Goal: Information Seeking & Learning: Understand process/instructions

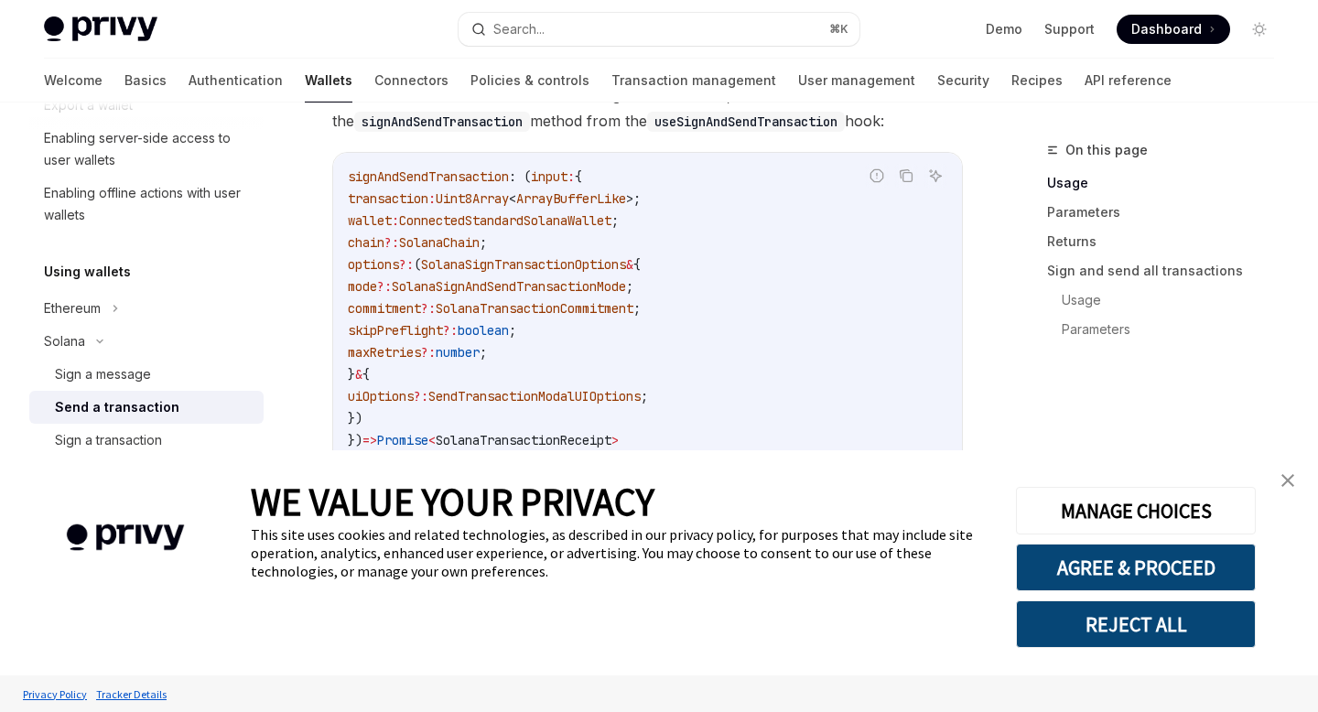
scroll to position [370, 0]
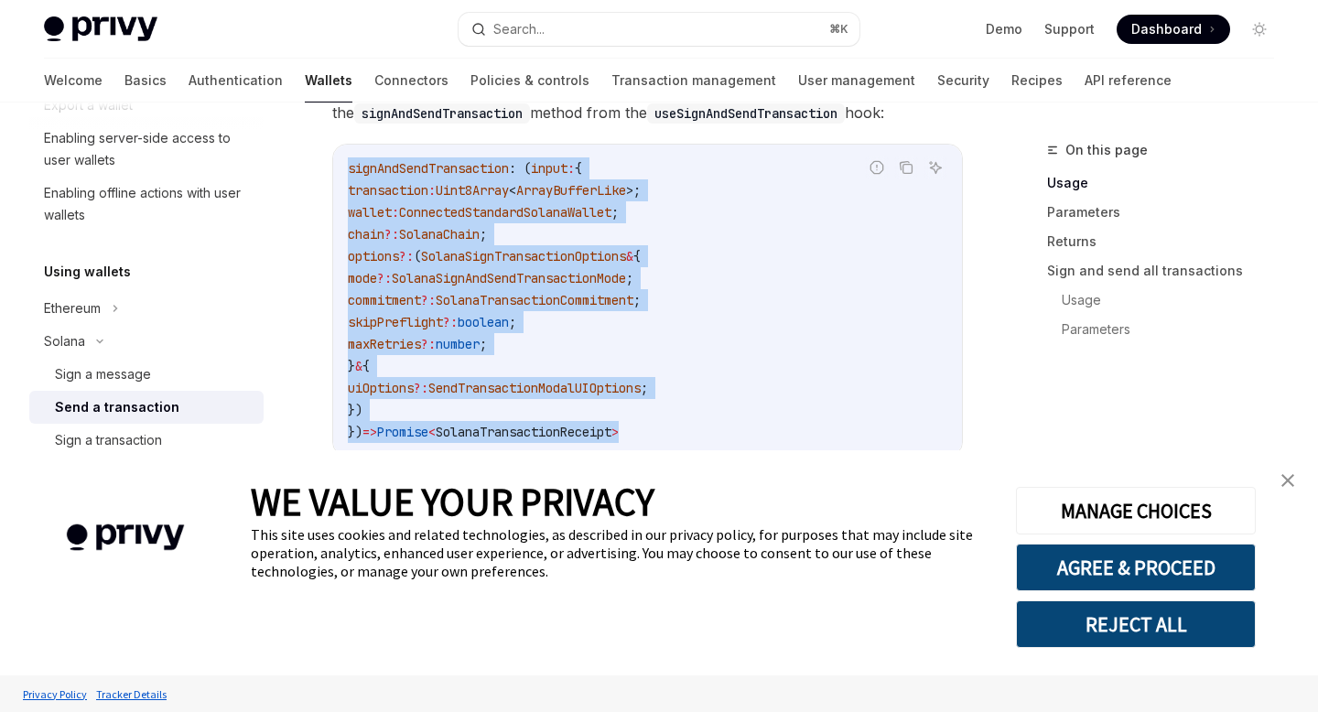
drag, startPoint x: 349, startPoint y: 172, endPoint x: 681, endPoint y: 427, distance: 418.6
click at [682, 427] on code "signAndSendTransaction : ( input : { transaction : Uint8Array < ArrayBufferLike…" at bounding box center [648, 300] width 600 height 286
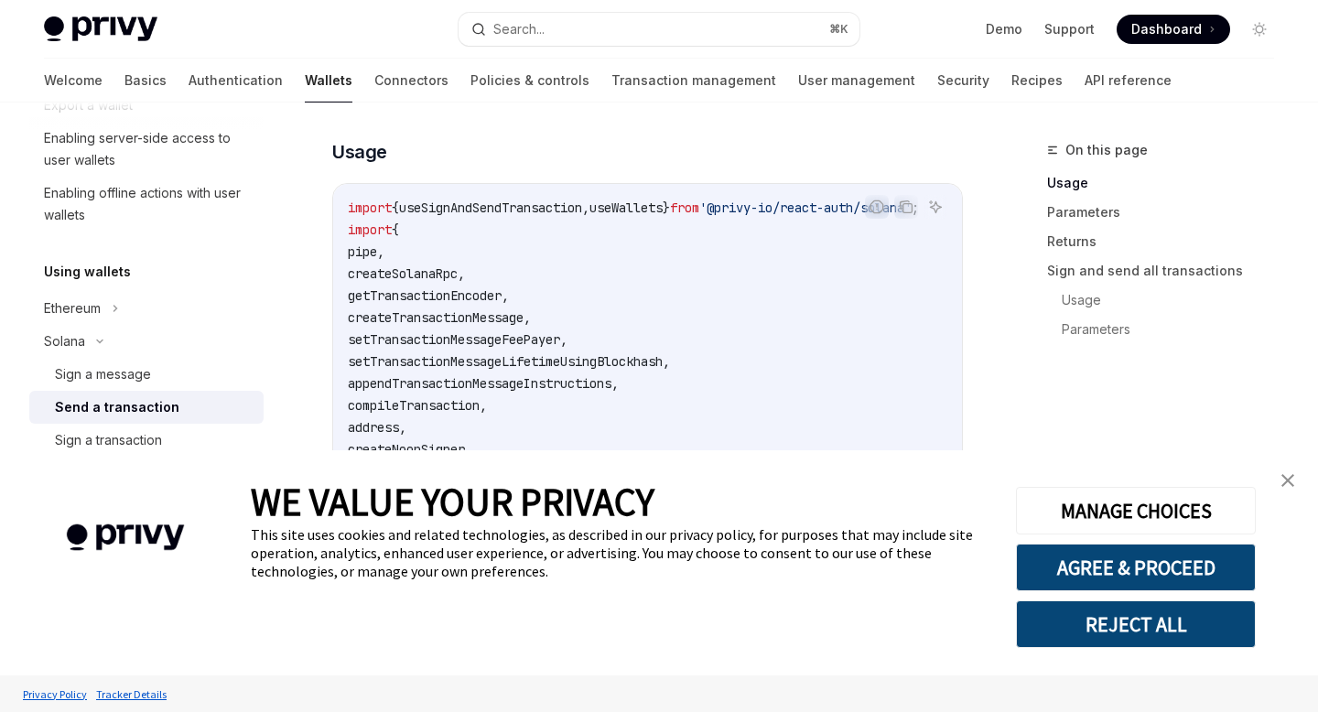
scroll to position [744, 0]
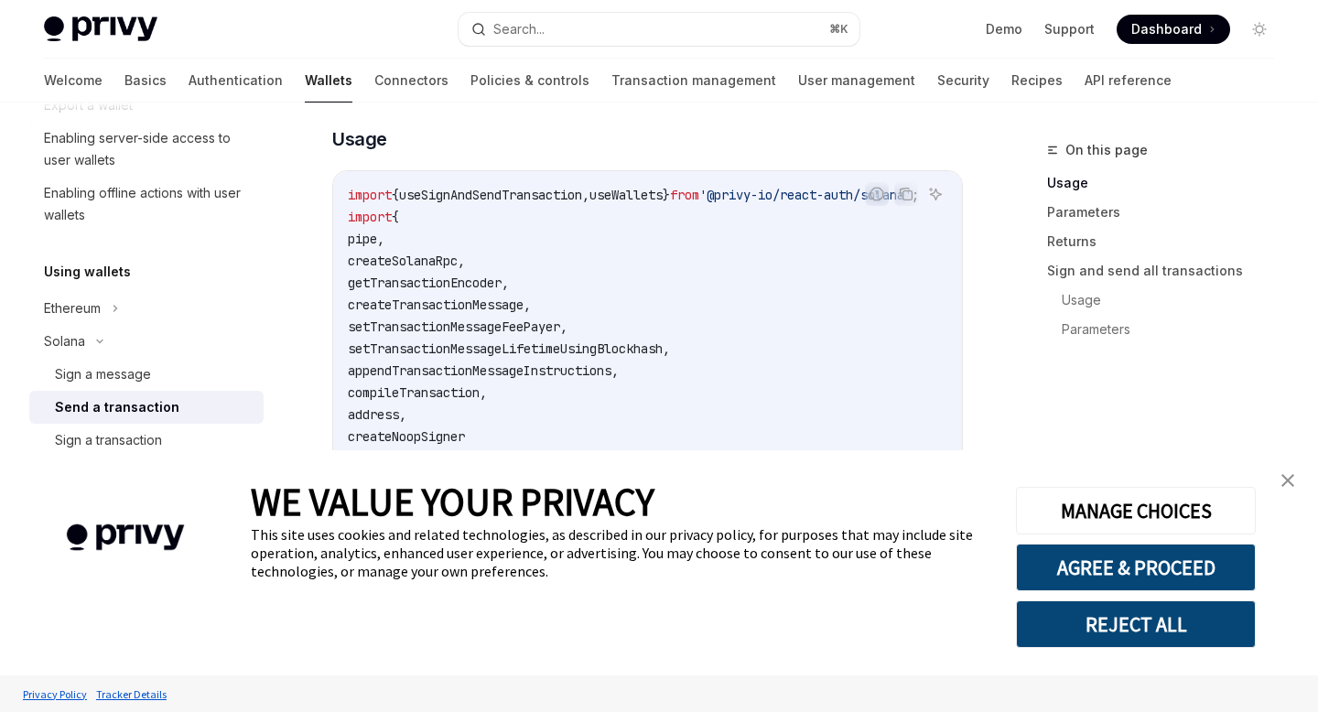
click at [1282, 475] on img "close banner" at bounding box center [1288, 480] width 13 height 13
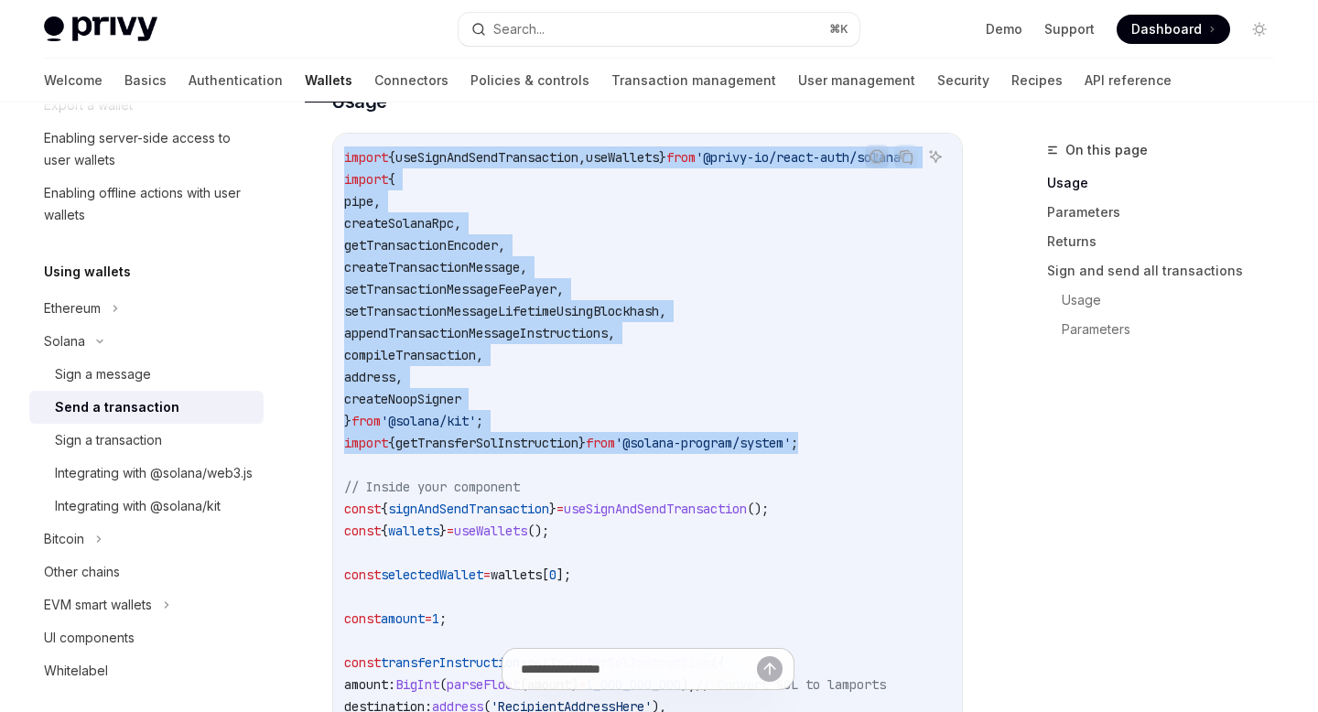
scroll to position [0, 0]
drag, startPoint x: 859, startPoint y: 442, endPoint x: 341, endPoint y: 147, distance: 596.2
click at [341, 147] on div "import { useSignAndSendTransaction , useWallets } from '@privy-io/react-auth/so…" at bounding box center [647, 696] width 629 height 1124
copy code "import { useSignAndSendTransaction , useWallets } from '@privy-io/react-auth/so…"
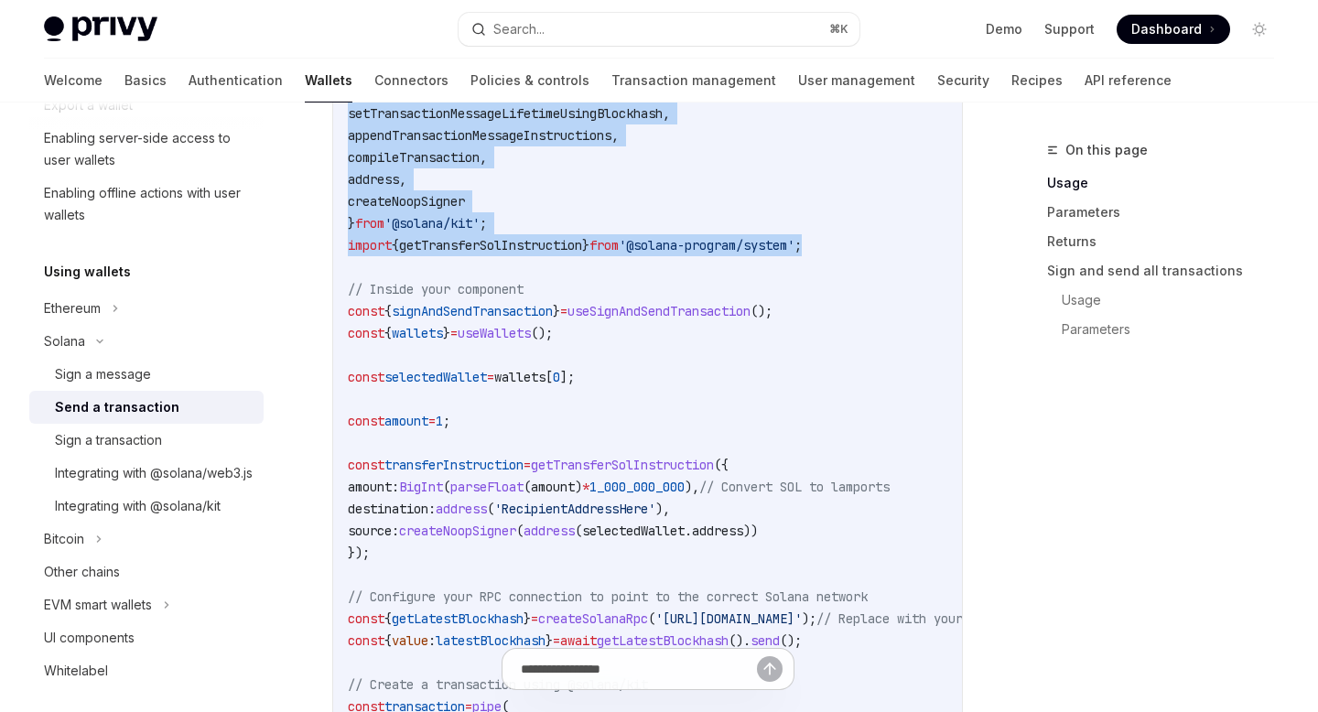
scroll to position [1003, 0]
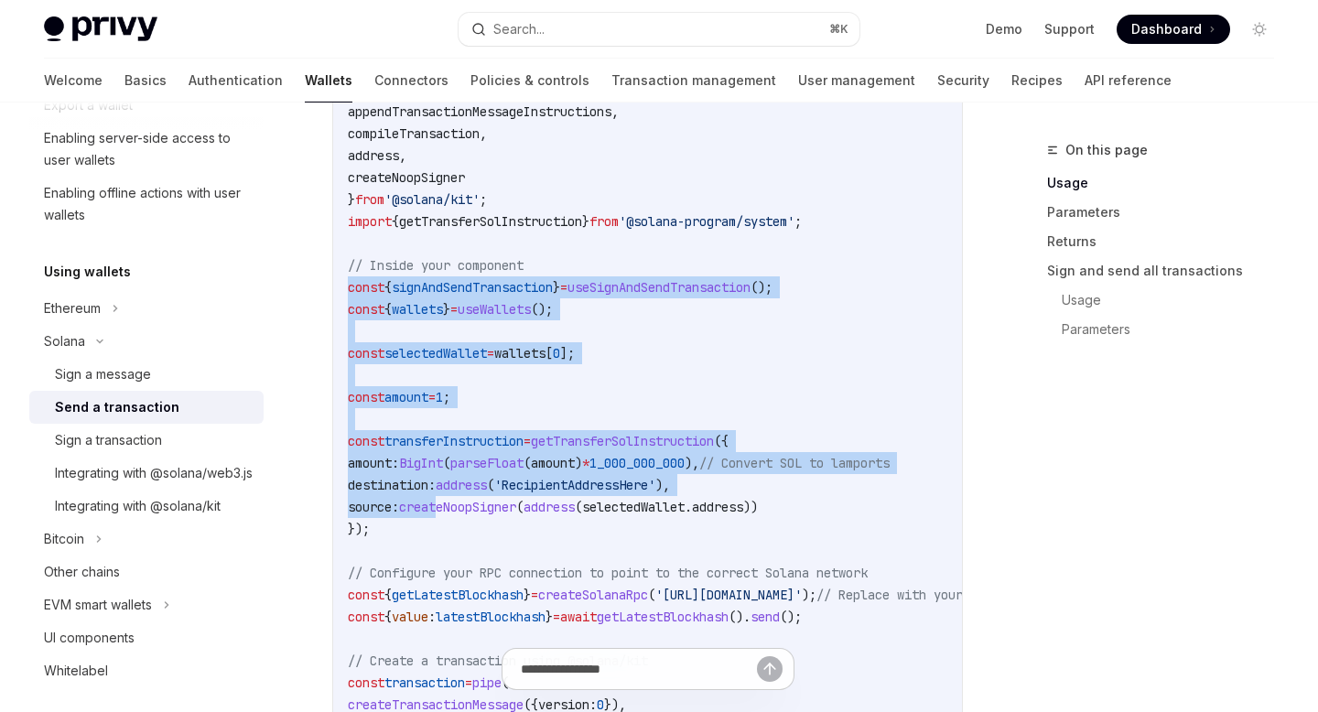
drag, startPoint x: 347, startPoint y: 287, endPoint x: 453, endPoint y: 512, distance: 249.0
click at [453, 512] on div "import { useSignAndSendTransaction , useWallets } from '@privy-io/react-auth/so…" at bounding box center [647, 474] width 629 height 1124
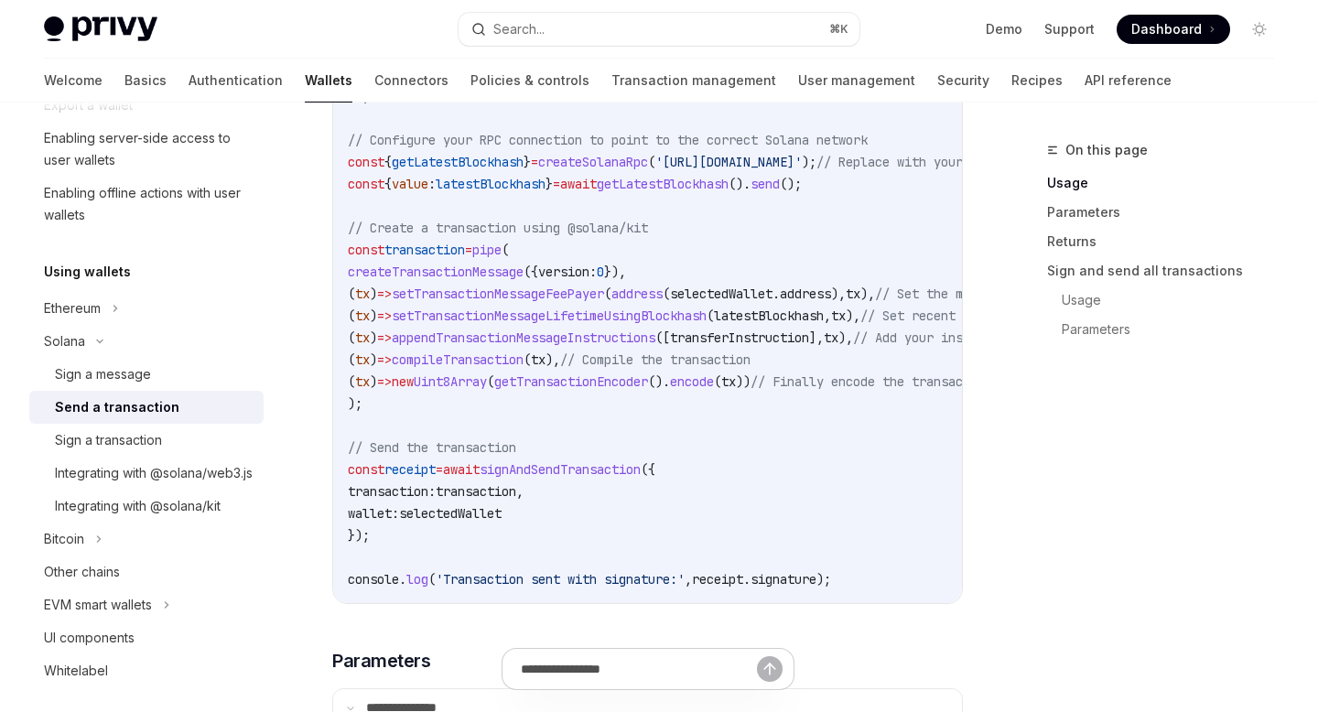
scroll to position [1468, 0]
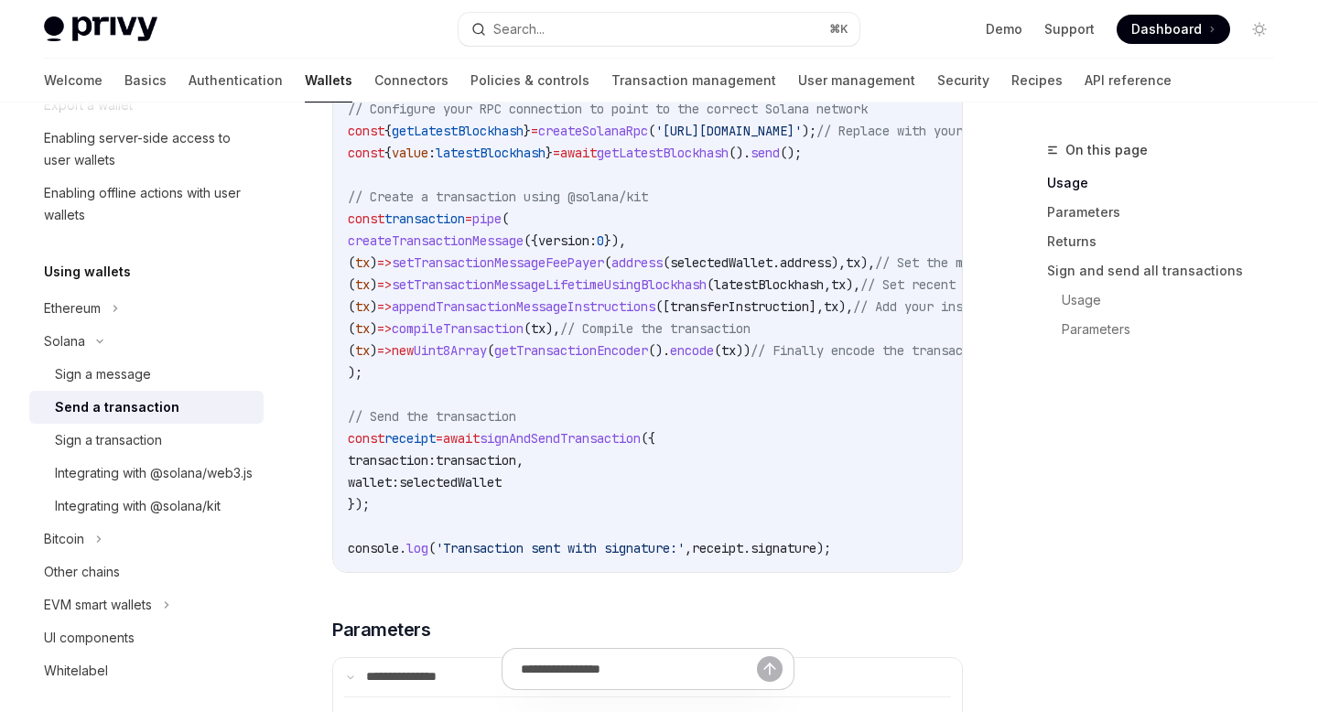
click at [888, 551] on code "import { useSignAndSendTransaction , useWallets } from '@privy-io/react-auth/so…" at bounding box center [780, 10] width 864 height 1099
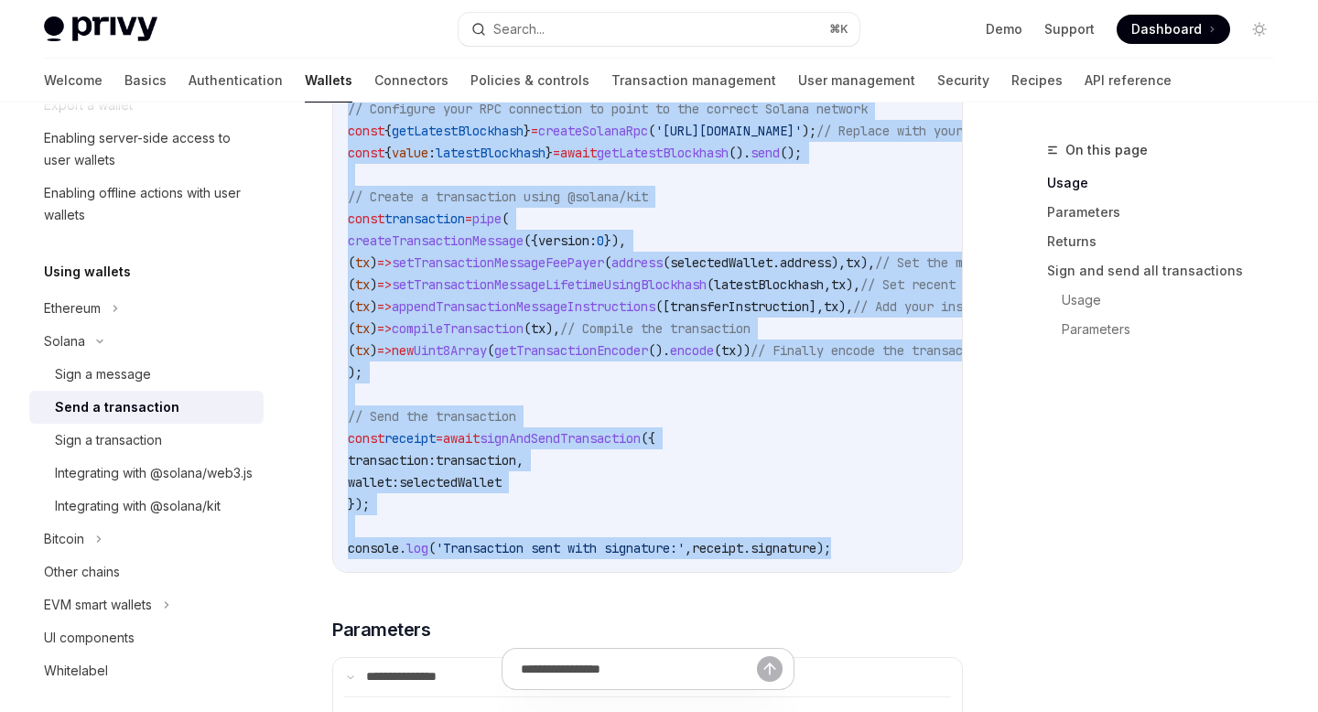
copy code "const { signAndSendTransaction } = useSignAndSendTransaction (); const { wallet…"
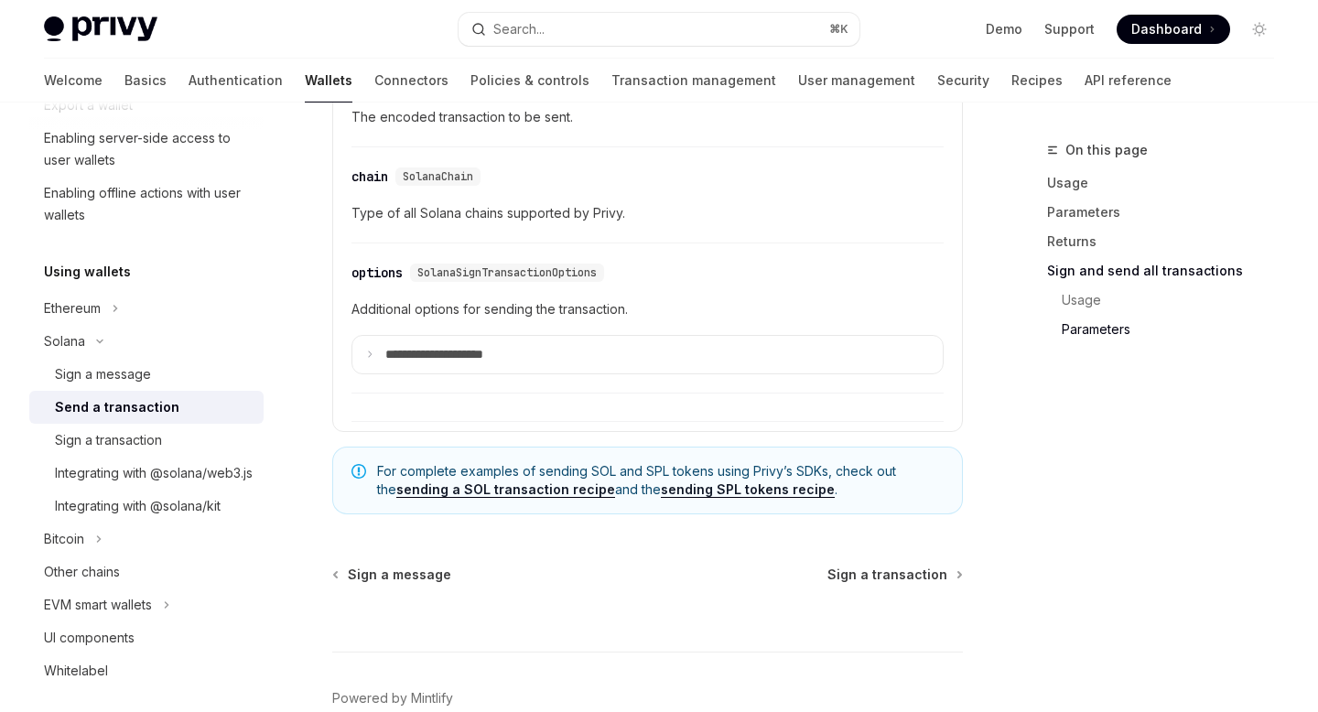
scroll to position [4748, 0]
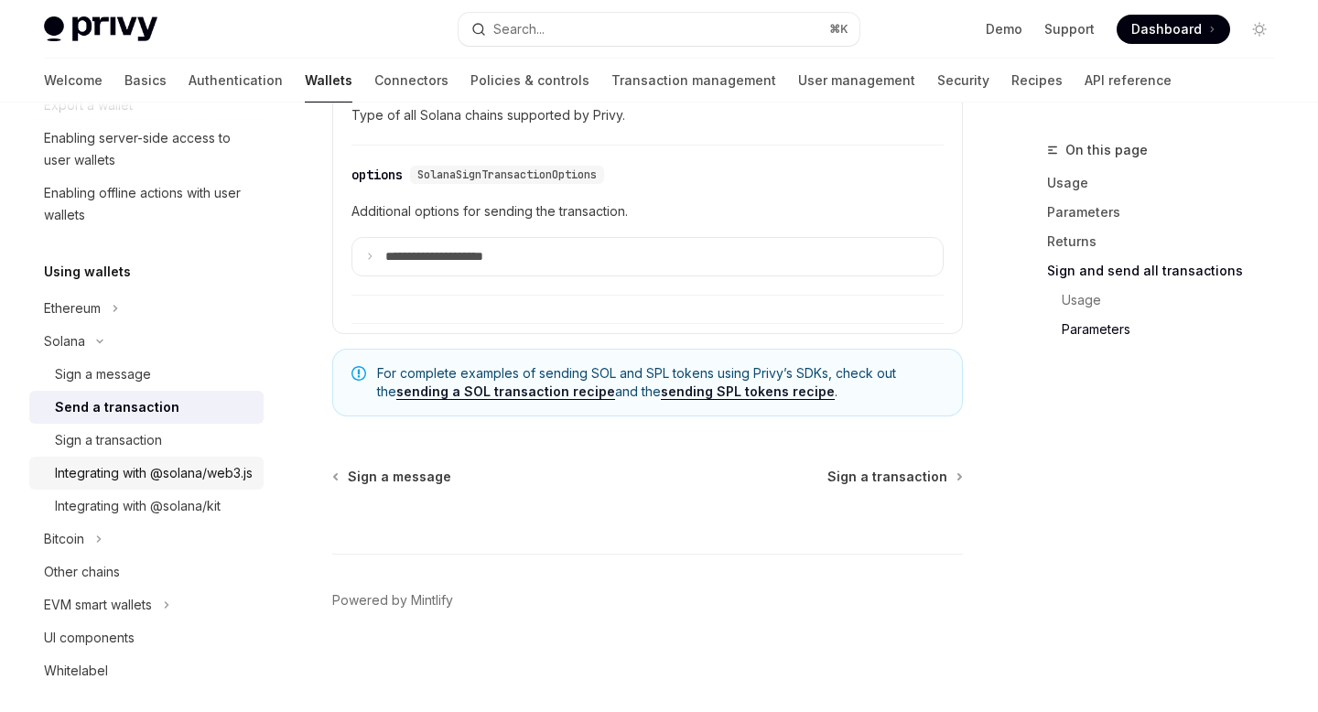
click at [186, 472] on div "Integrating with @solana/web3.js" at bounding box center [154, 473] width 198 height 22
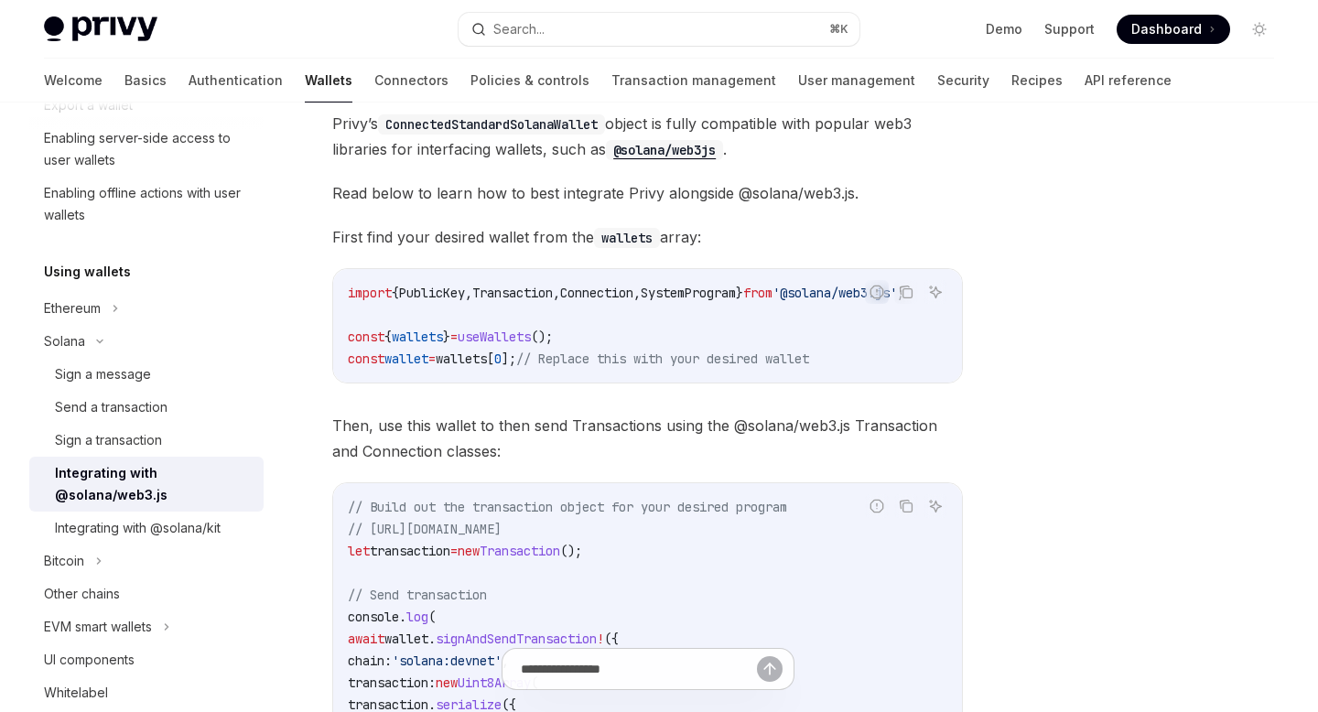
scroll to position [183, 0]
click at [961, 197] on span "Read below to learn how to best integrate Privy alongside @solana/web3.js." at bounding box center [647, 196] width 631 height 26
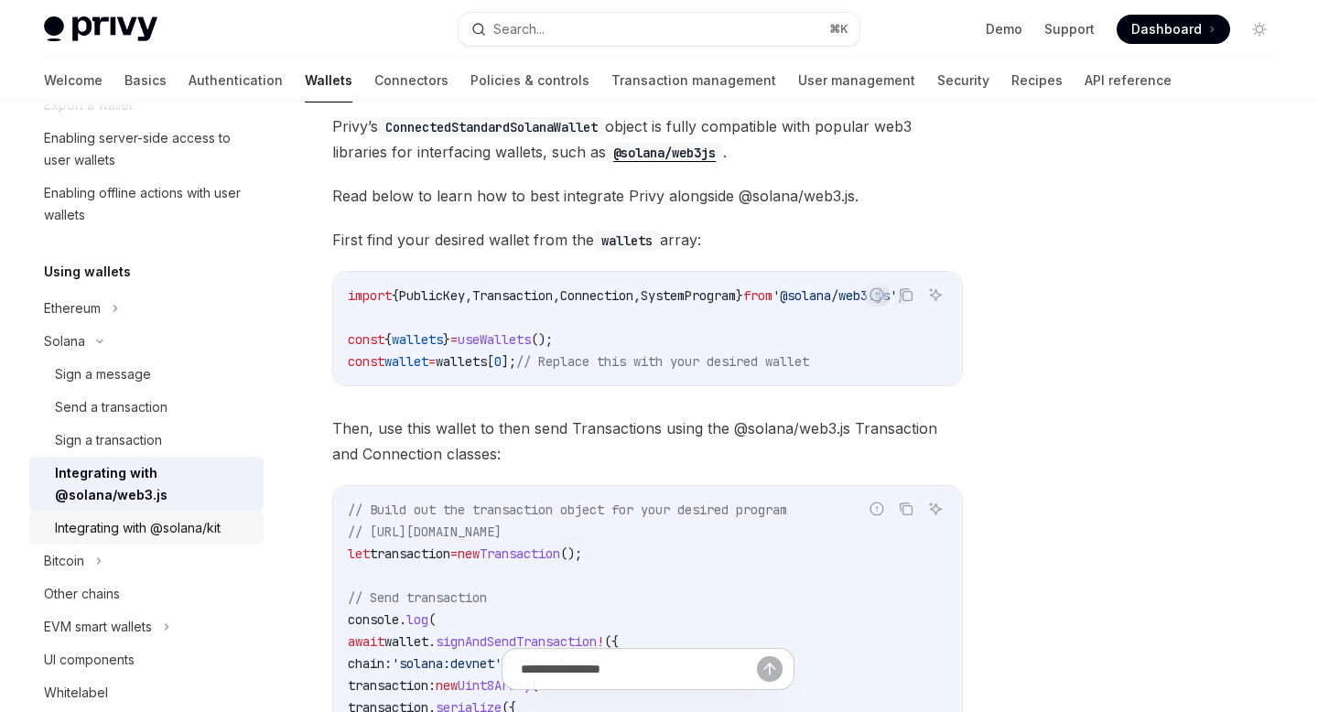
click at [156, 526] on div "Integrating with @solana/kit" at bounding box center [138, 528] width 166 height 22
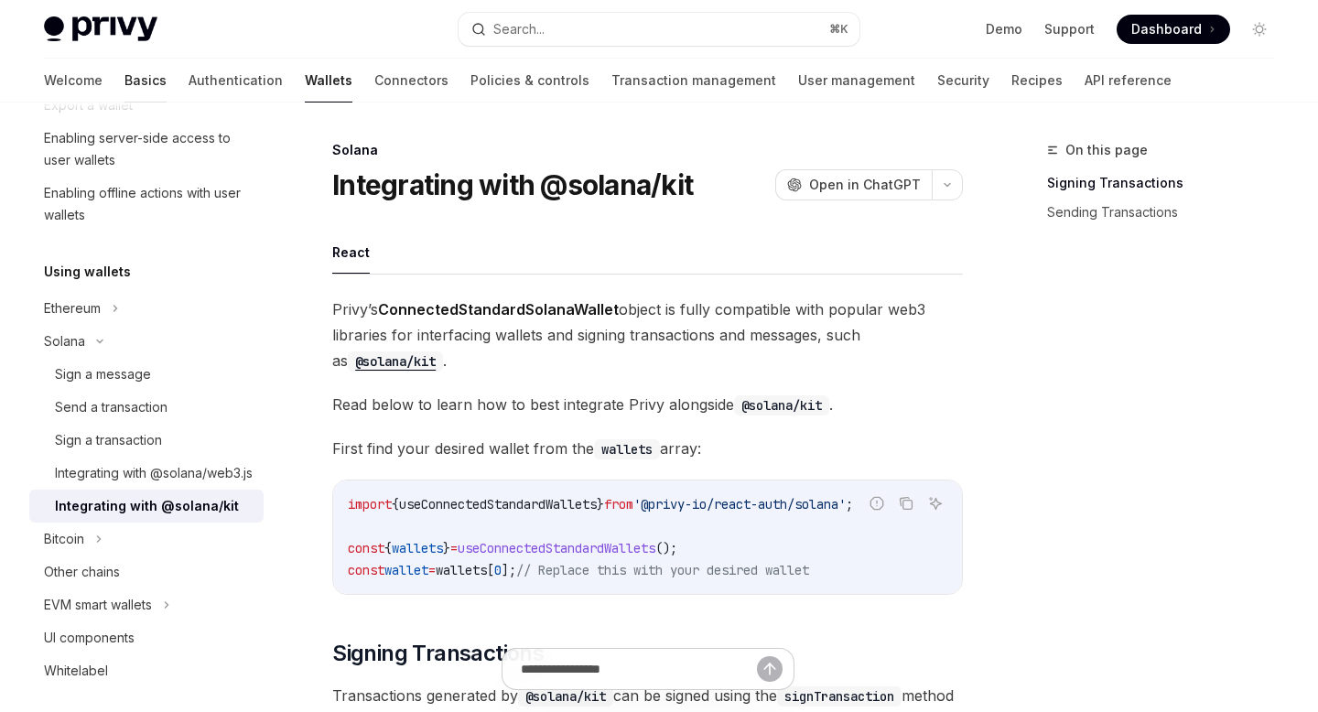
click at [125, 75] on link "Basics" at bounding box center [146, 81] width 42 height 44
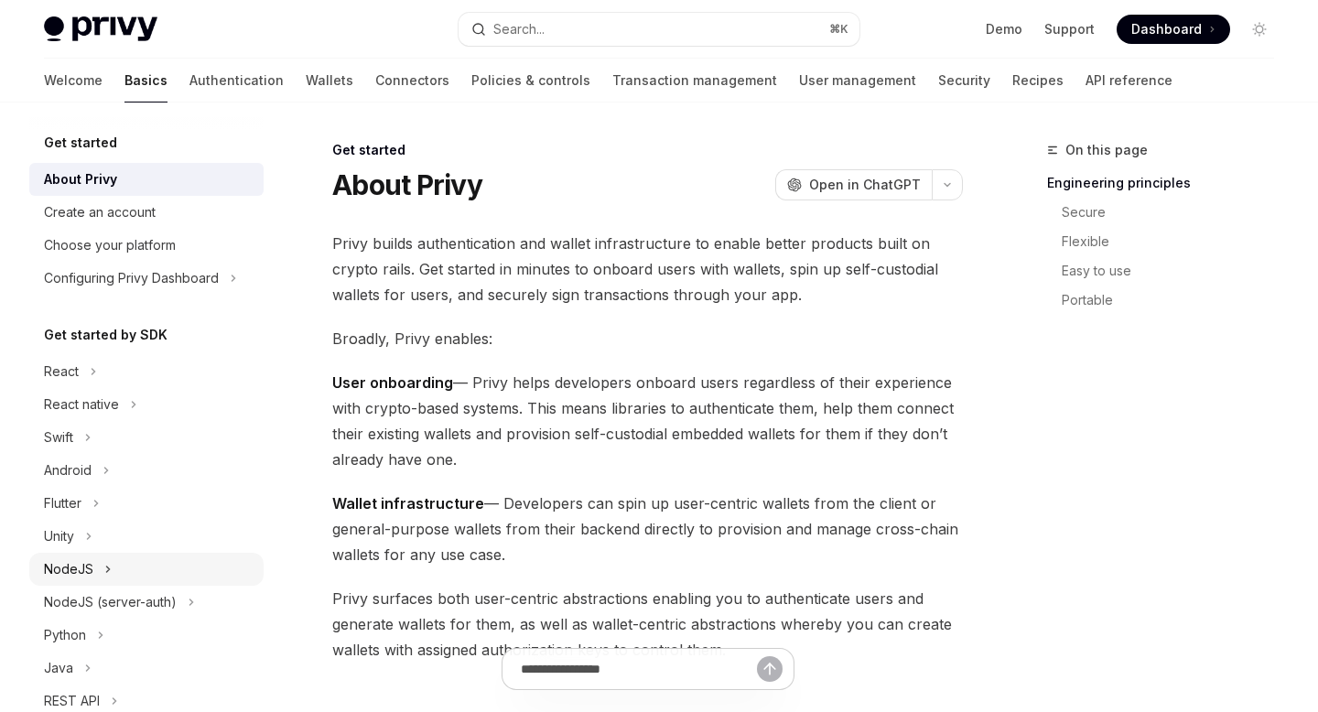
scroll to position [295, 0]
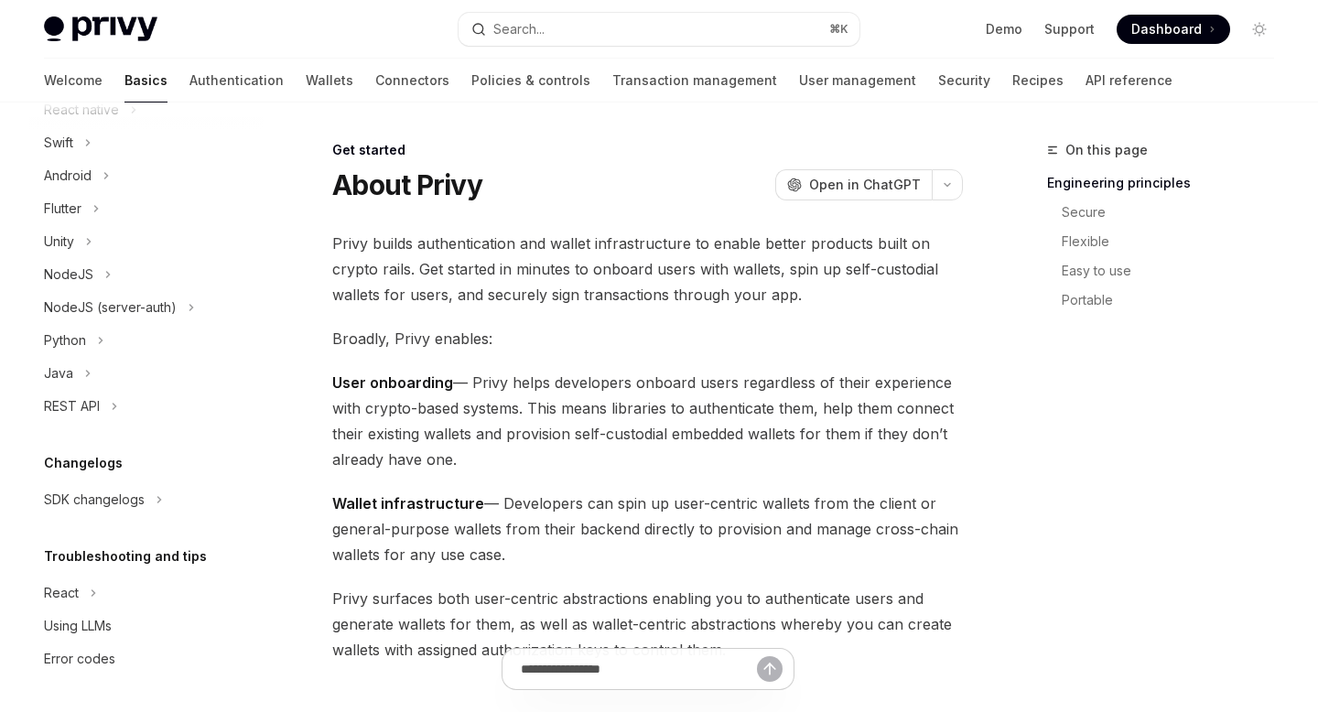
click at [73, 16] on img at bounding box center [101, 29] width 114 height 26
type textarea "*"
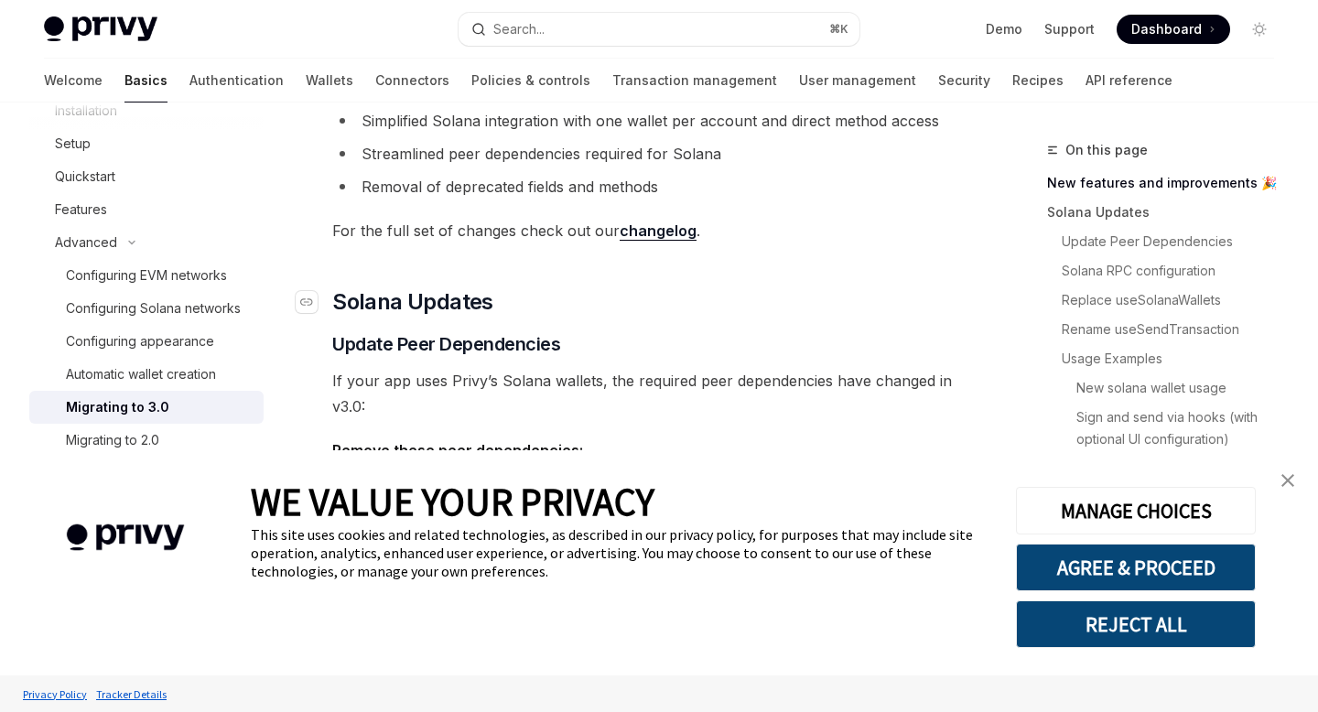
scroll to position [431, 0]
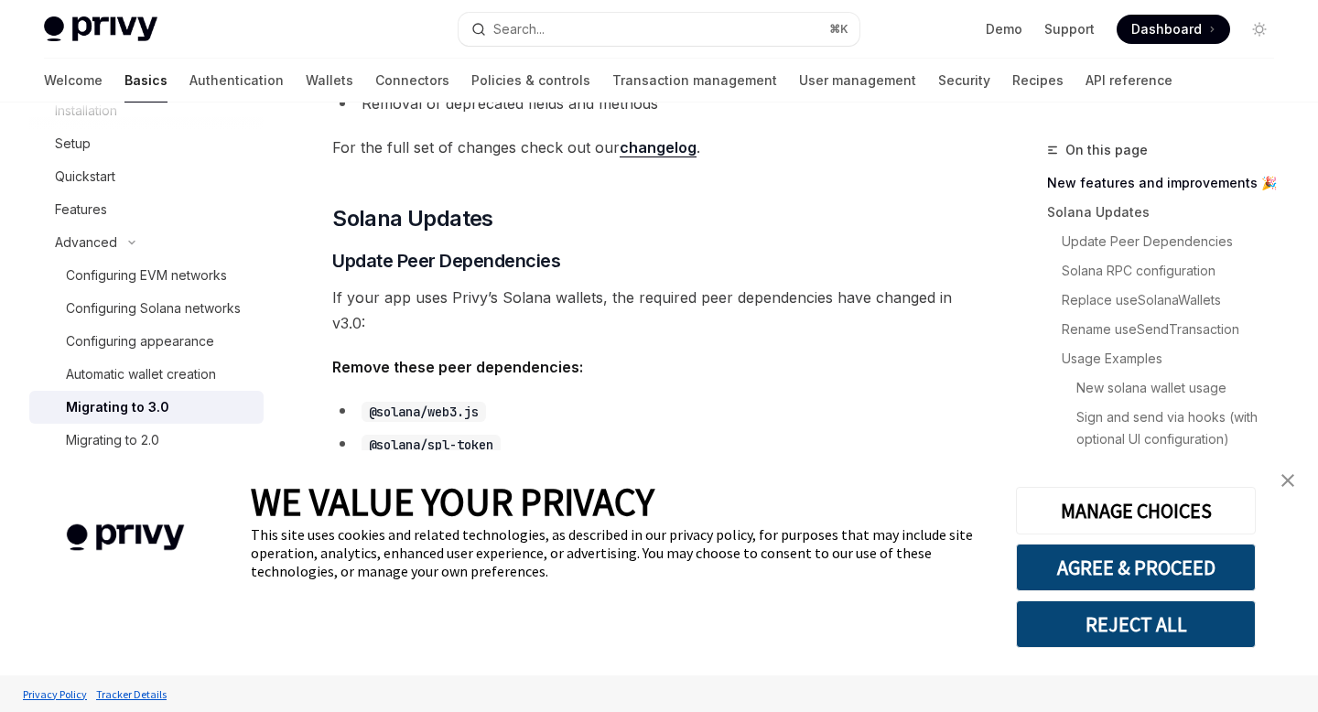
click at [1288, 482] on img "close banner" at bounding box center [1288, 480] width 13 height 13
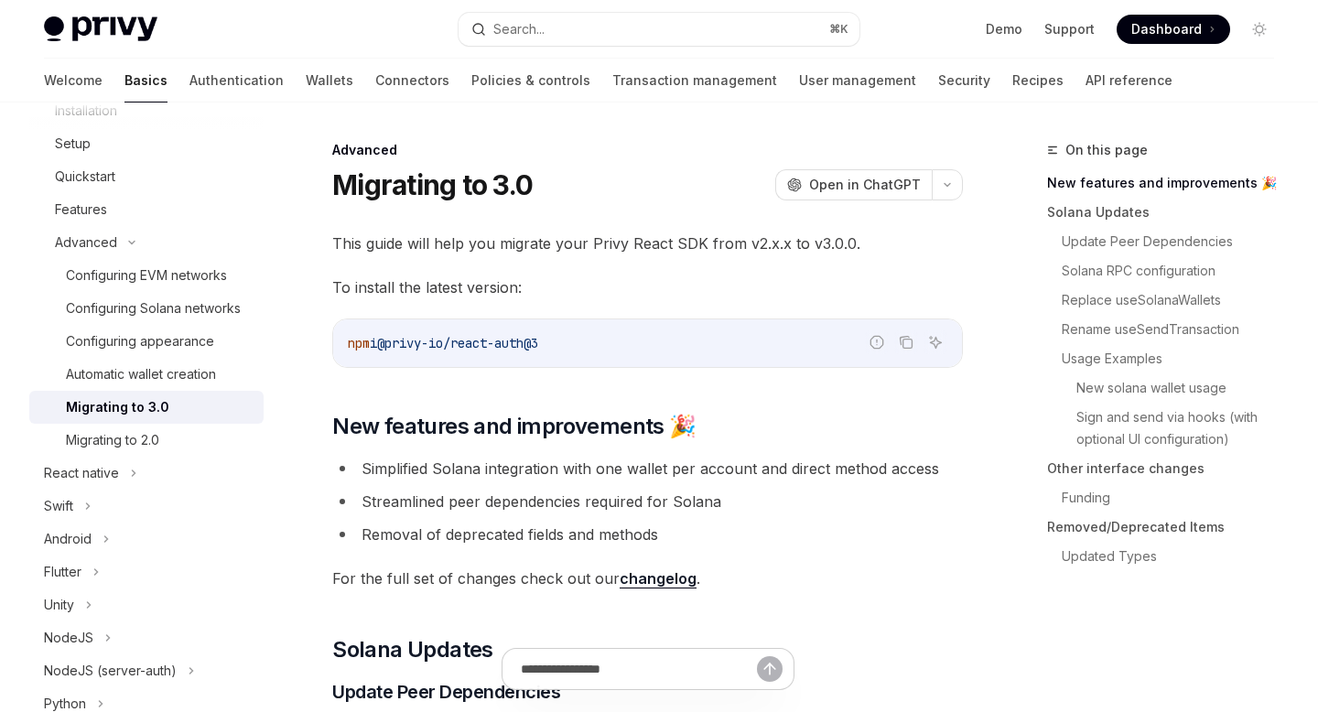
scroll to position [58, 0]
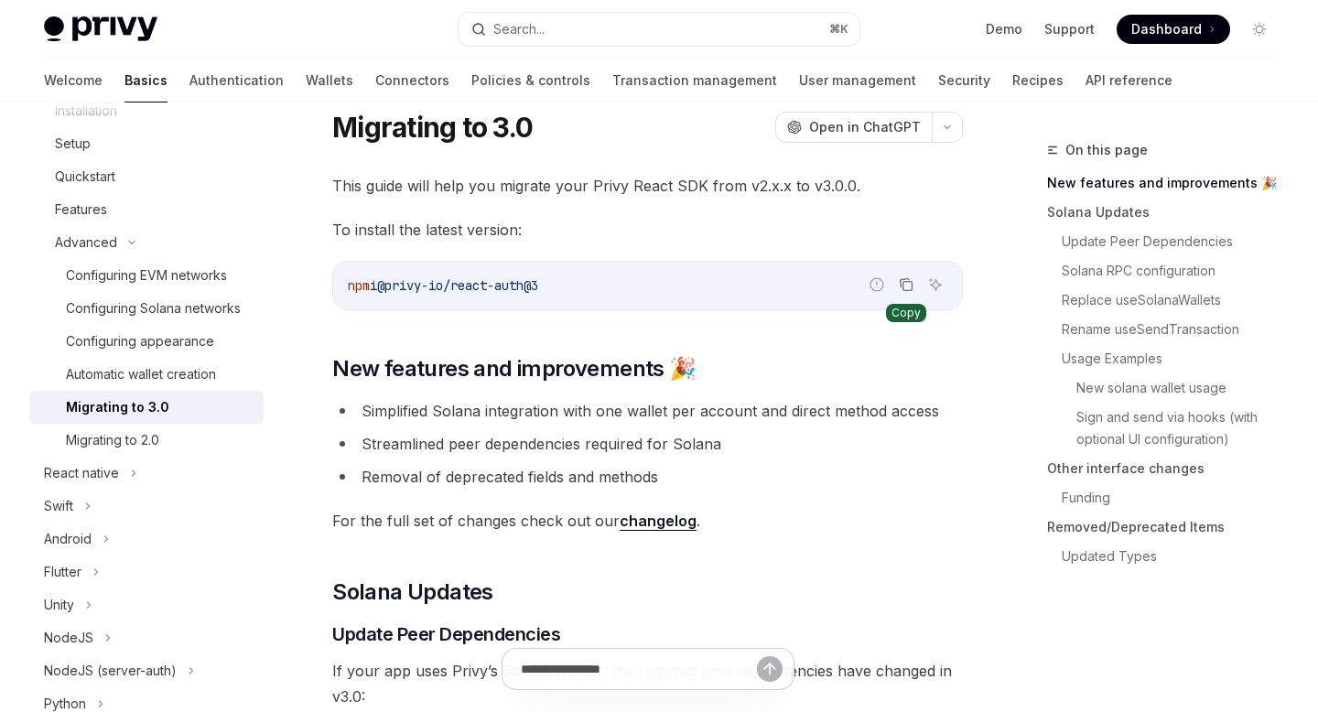
click at [907, 282] on icon "Copy the contents from the code block" at bounding box center [906, 284] width 15 height 15
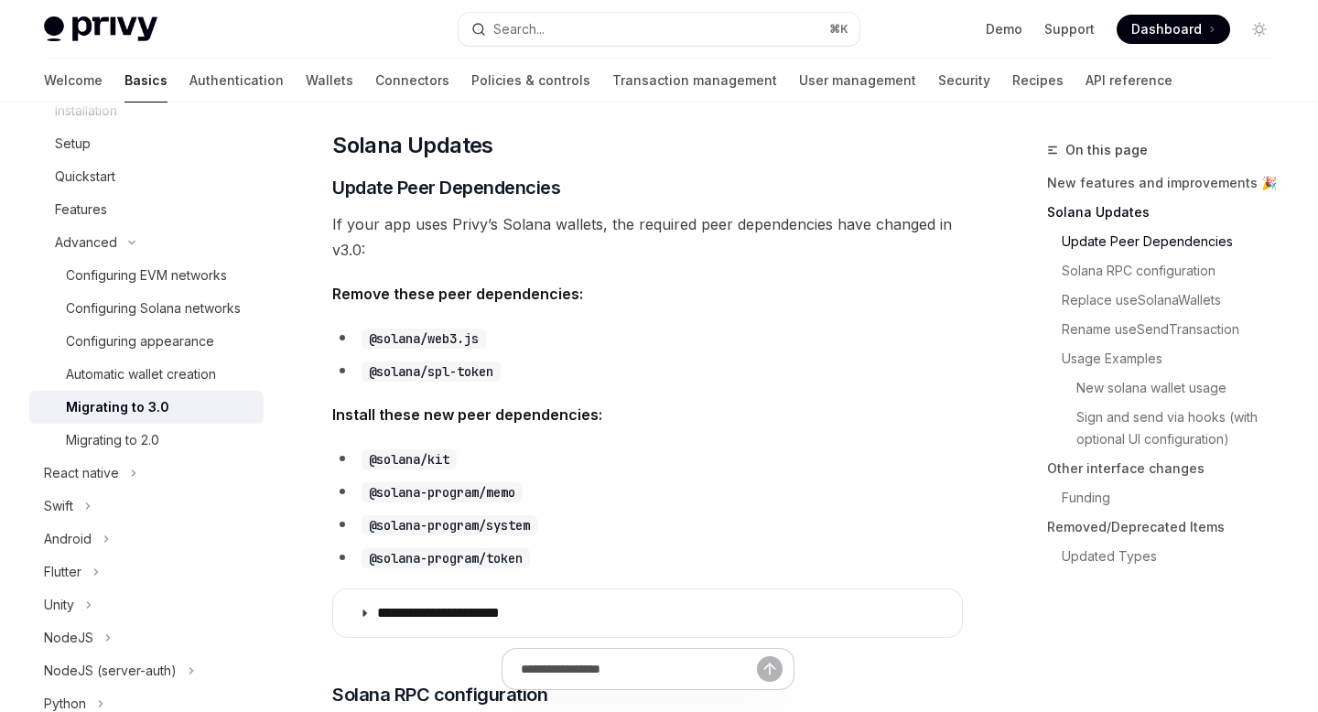
scroll to position [541, 0]
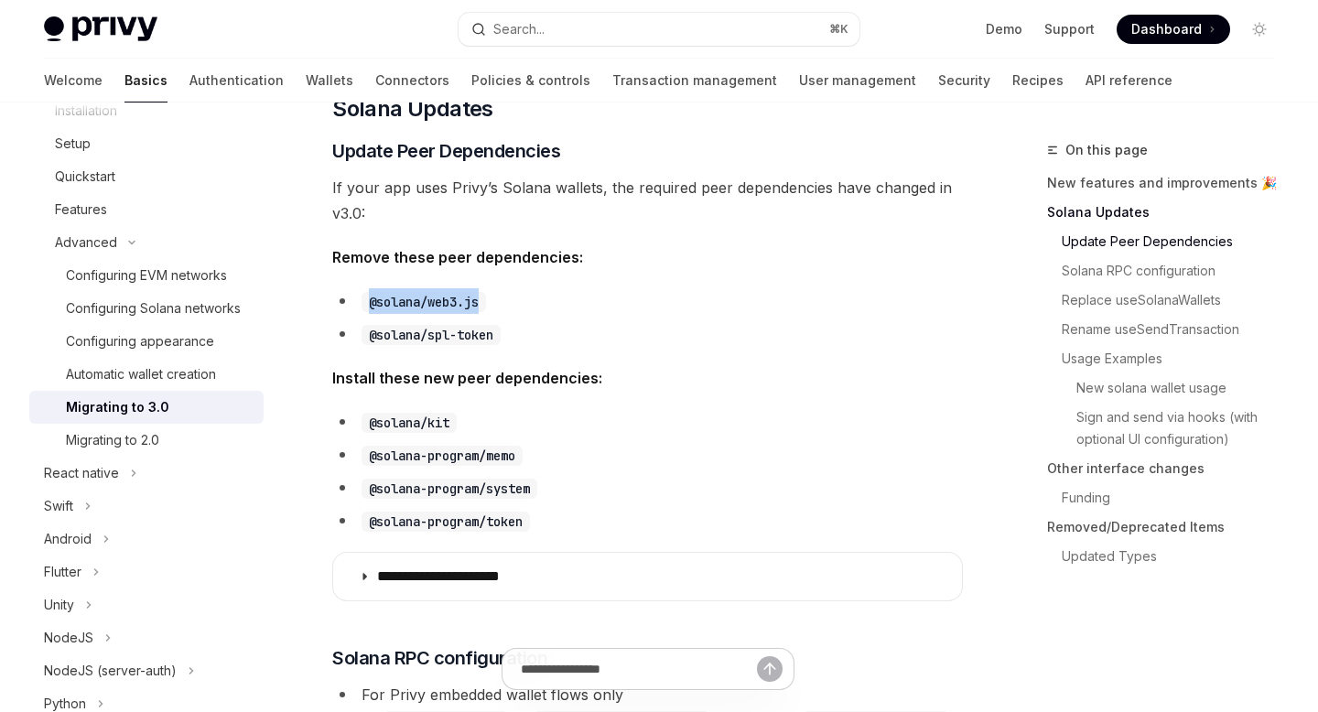
click at [486, 302] on code "@solana/web3.js" at bounding box center [424, 302] width 125 height 20
click at [508, 334] on li "@solana/spl-token" at bounding box center [647, 334] width 631 height 26
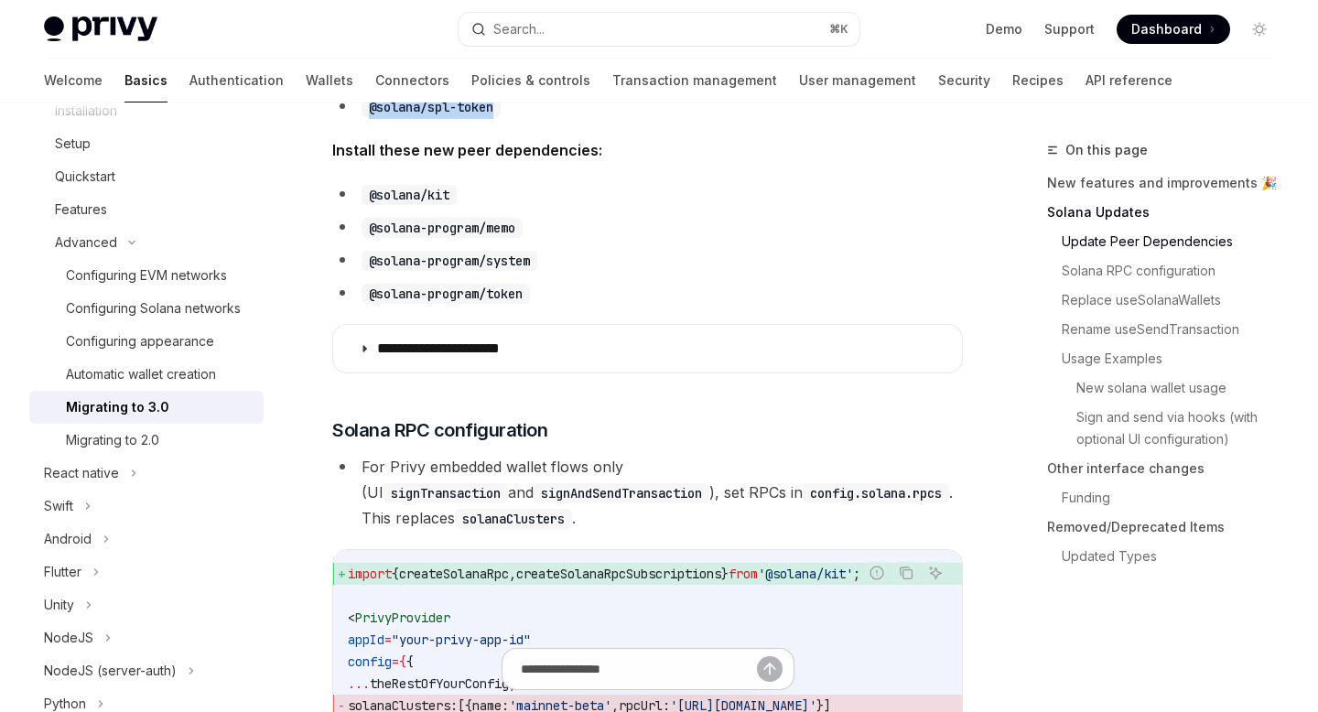
scroll to position [789, 0]
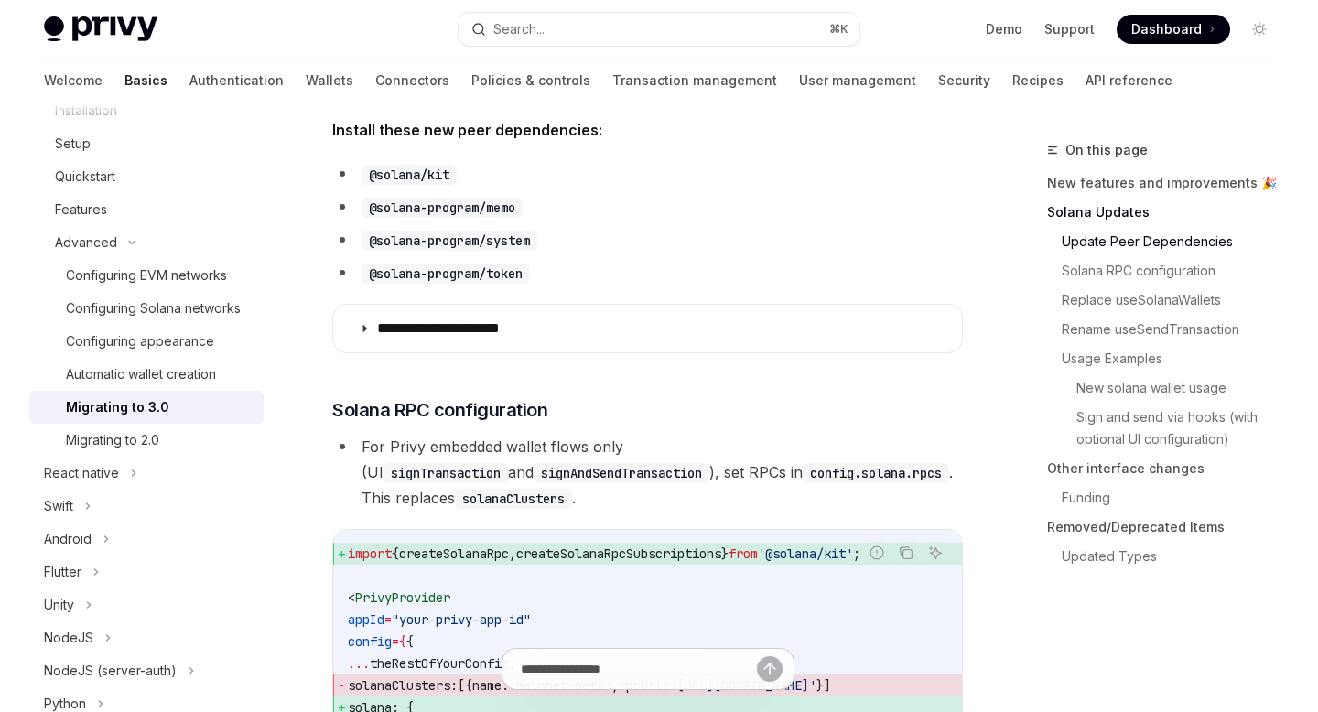
click at [472, 197] on ul "@solana/kit @solana-program/memo @solana-program/system @solana-program/token" at bounding box center [647, 223] width 631 height 125
drag, startPoint x: 367, startPoint y: 171, endPoint x: 460, endPoint y: 176, distance: 92.6
click at [457, 177] on code "@solana/kit" at bounding box center [409, 175] width 95 height 20
copy code "@solana/kit"
drag, startPoint x: 369, startPoint y: 204, endPoint x: 525, endPoint y: 206, distance: 155.7
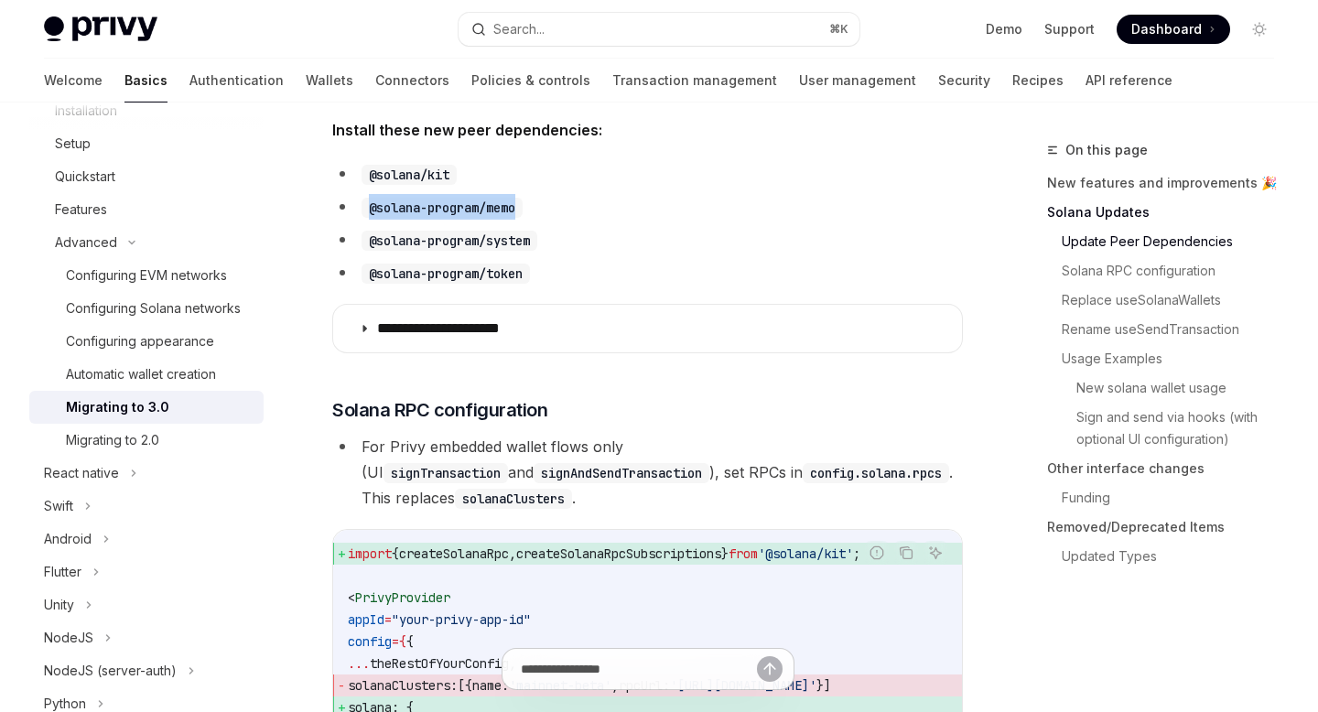
click at [523, 206] on code "@solana-program/memo" at bounding box center [442, 208] width 161 height 20
copy code "@solana-program/memo"
drag, startPoint x: 368, startPoint y: 242, endPoint x: 539, endPoint y: 243, distance: 171.2
click at [537, 243] on code "@solana-program/system" at bounding box center [450, 241] width 176 height 20
copy code "@solana-program/system"
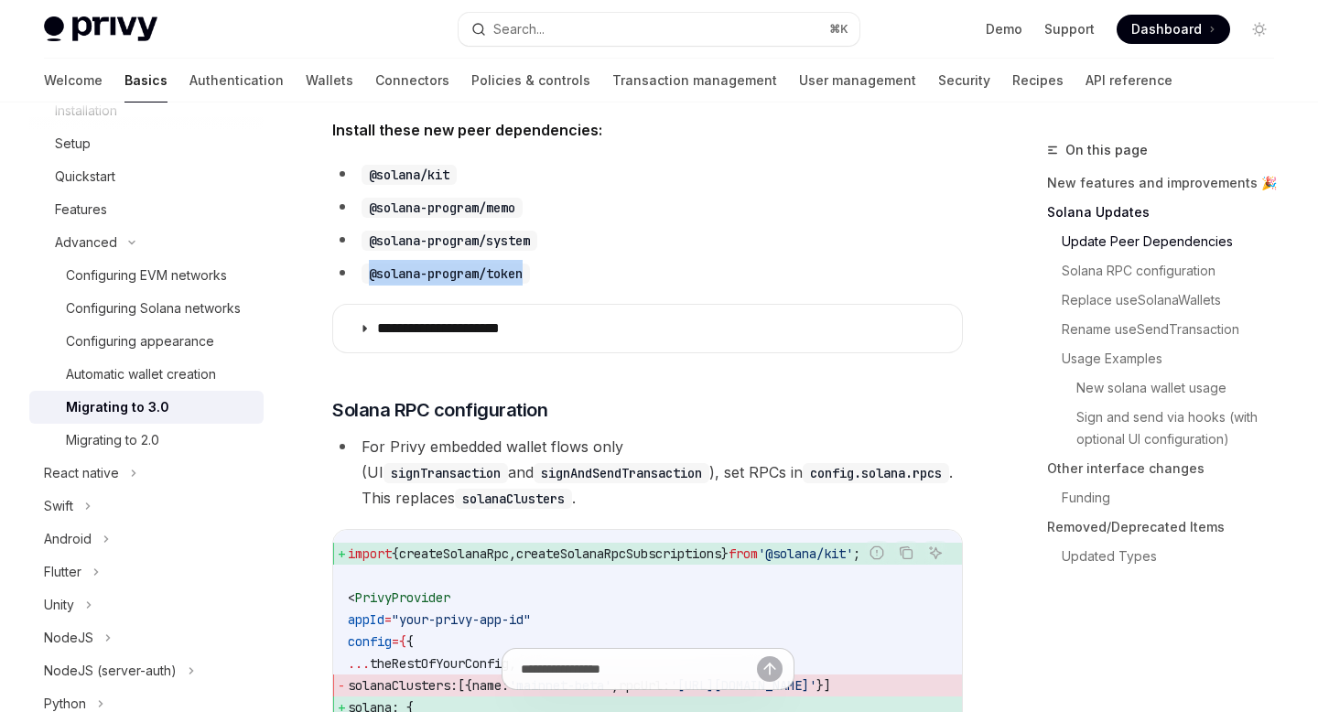
drag, startPoint x: 369, startPoint y: 274, endPoint x: 561, endPoint y: 274, distance: 192.3
click at [561, 274] on li "@solana-program/token" at bounding box center [647, 273] width 631 height 26
copy code "@solana-program/token"
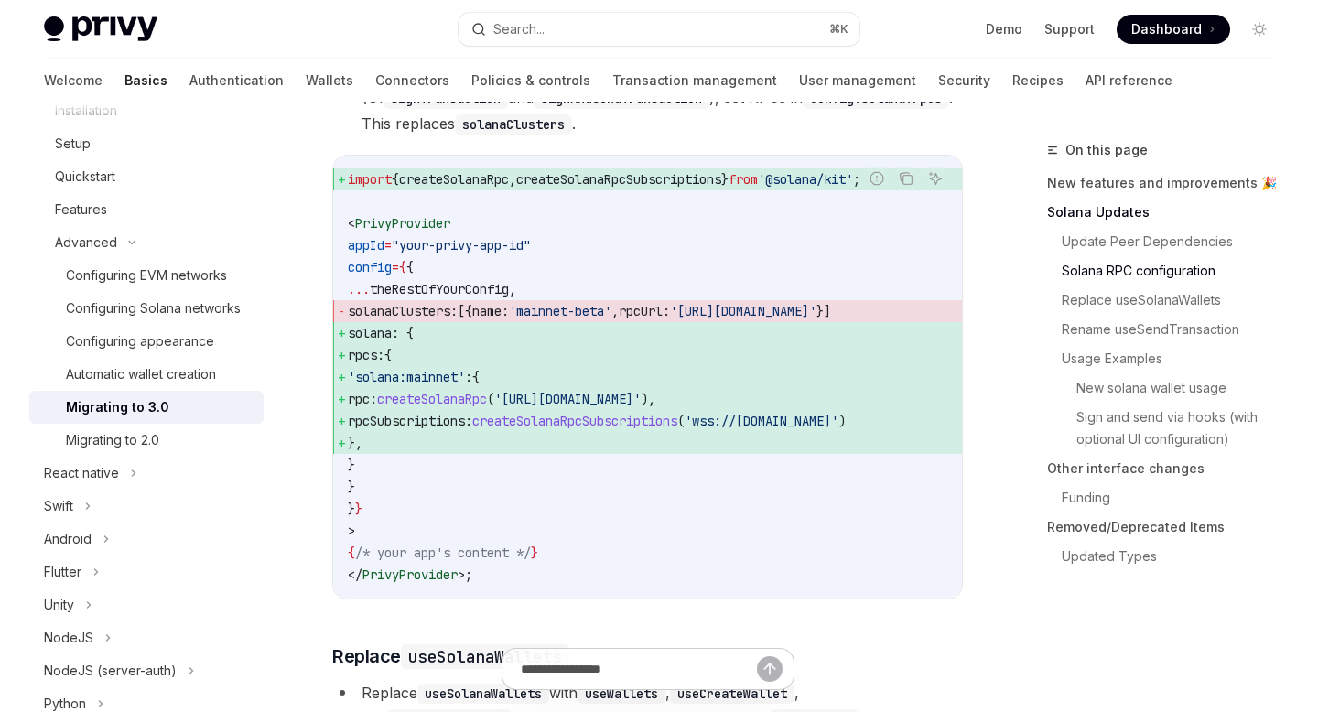
scroll to position [1166, 0]
drag, startPoint x: 372, startPoint y: 334, endPoint x: 396, endPoint y: 485, distance: 153.1
click at [396, 485] on code "import { createSolanaRpc , createSolanaRpcSubscriptions } from '@solana/kit' ; …" at bounding box center [648, 376] width 600 height 418
copy code "solana : { rpcs: { 'solana:mainnet' : { rpc: createSolanaRpc ( 'https://api.mai…"
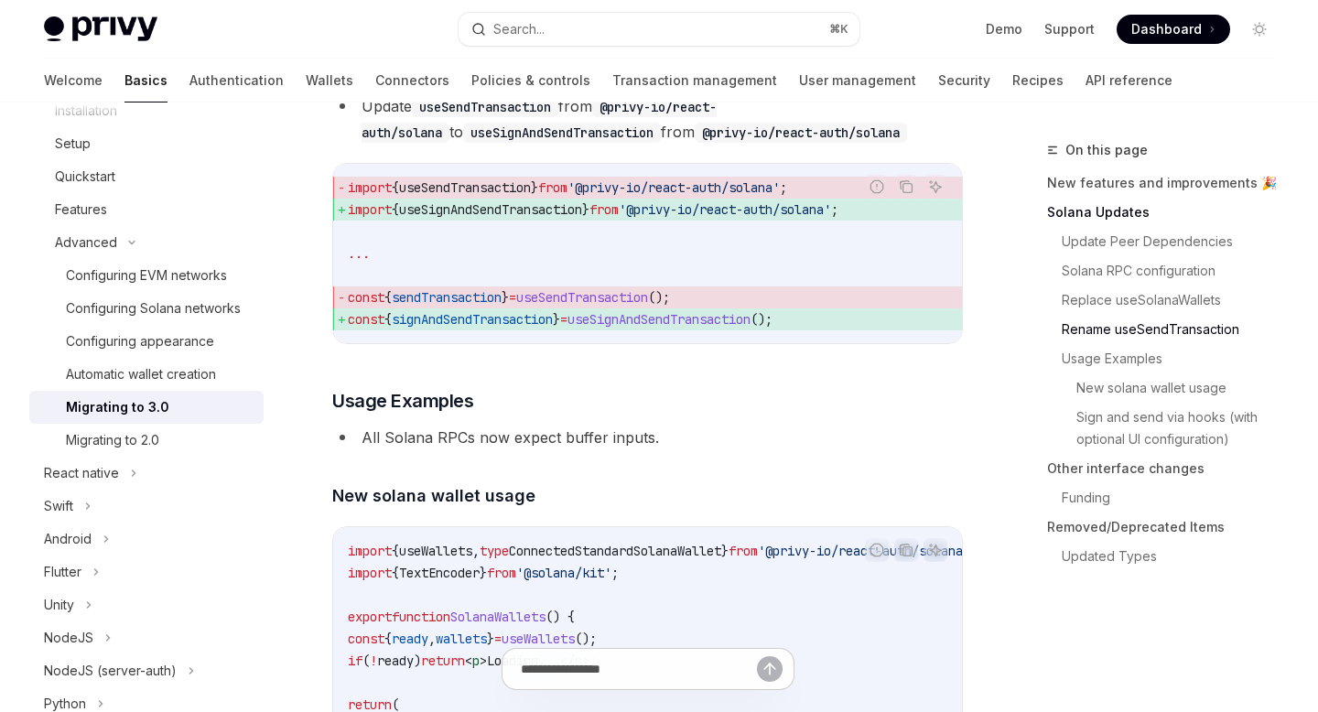
scroll to position [2883, 0]
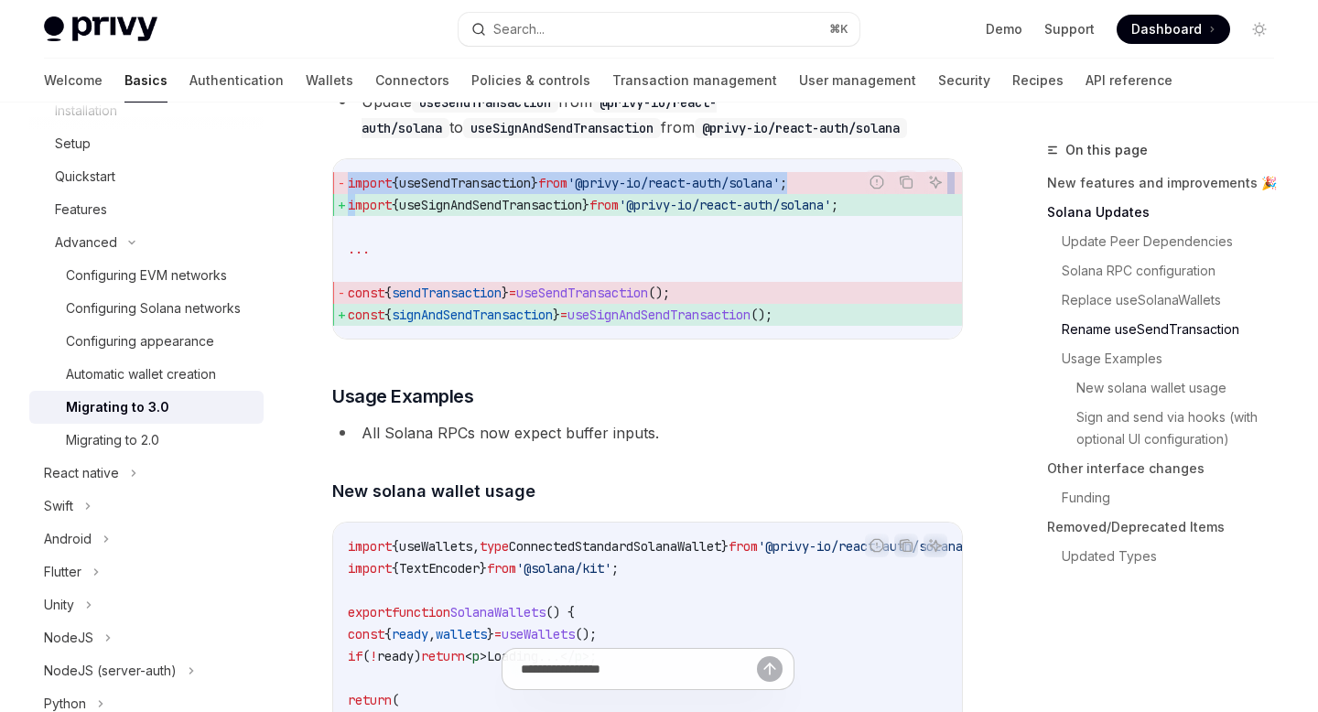
drag, startPoint x: 900, startPoint y: 255, endPoint x: 362, endPoint y: 251, distance: 538.4
click at [361, 251] on div "Report incorrect code Copy Ask AI import { useSendTransaction } from '@privy-io…" at bounding box center [647, 248] width 631 height 181
click at [362, 213] on span "import" at bounding box center [370, 205] width 44 height 16
drag, startPoint x: 350, startPoint y: 256, endPoint x: 887, endPoint y: 254, distance: 537.4
click at [887, 254] on div "Report incorrect code Copy Ask AI import { useSendTransaction } from '@privy-io…" at bounding box center [647, 248] width 631 height 181
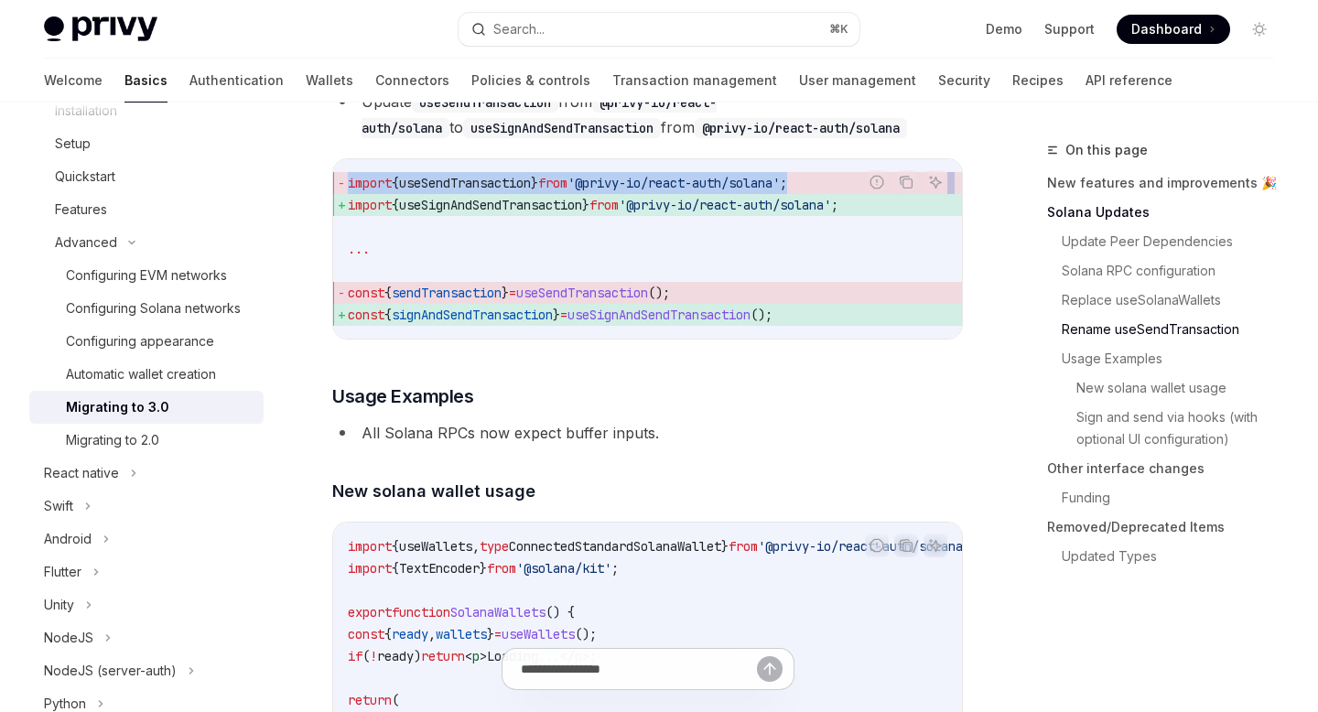
click at [900, 220] on div "Copy" at bounding box center [906, 210] width 40 height 18
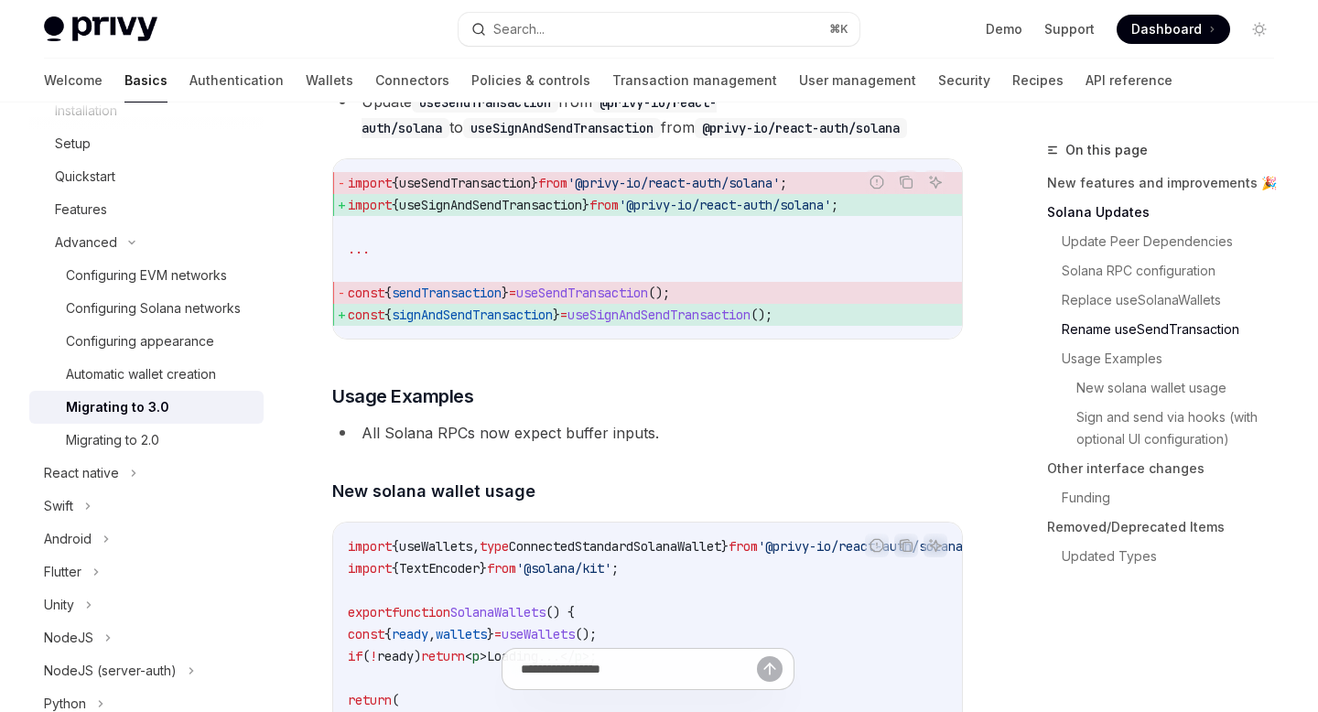
click at [900, 220] on div "Copy" at bounding box center [906, 210] width 40 height 18
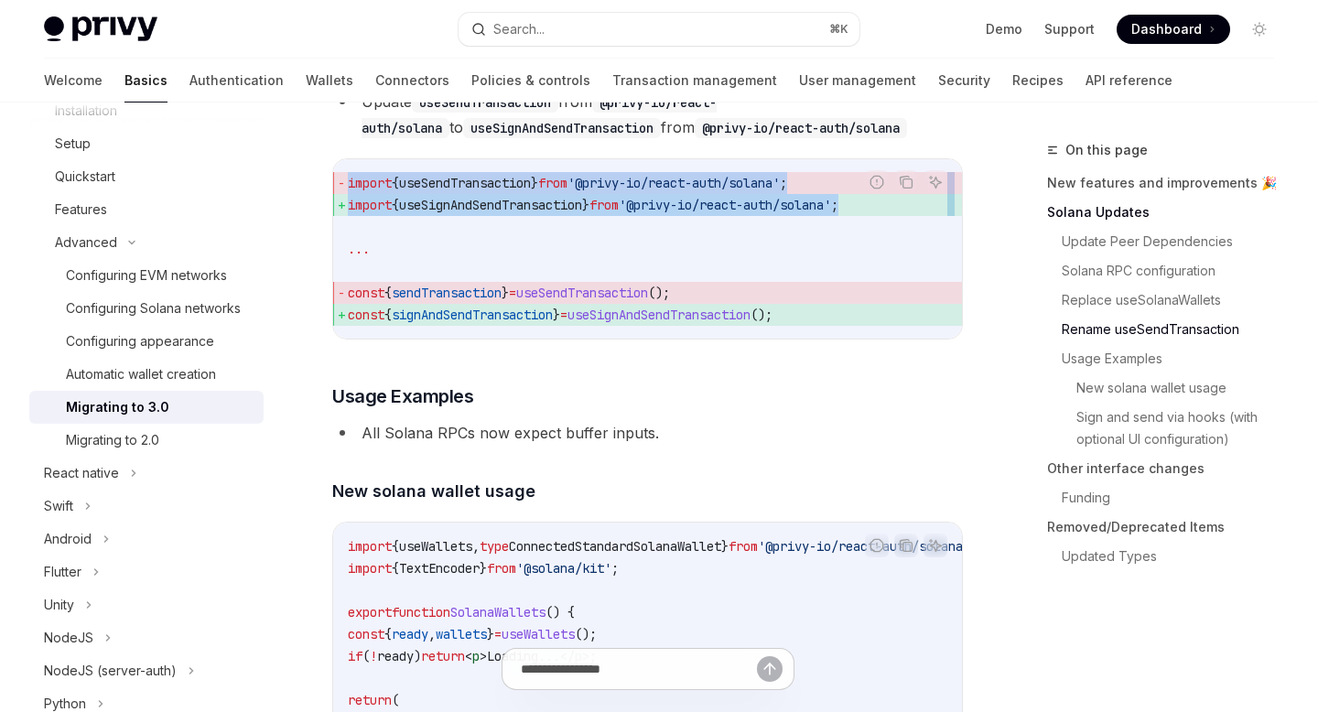
drag, startPoint x: 900, startPoint y: 254, endPoint x: 356, endPoint y: 244, distance: 543.9
click at [356, 244] on div "Report incorrect code Copy Ask AI import { useSendTransaction } from '@privy-io…" at bounding box center [647, 248] width 631 height 181
click at [356, 213] on span "import" at bounding box center [370, 205] width 44 height 16
drag, startPoint x: 350, startPoint y: 254, endPoint x: 879, endPoint y: 256, distance: 529.2
click at [879, 256] on div "Report incorrect code Copy Ask AI import { useSendTransaction } from '@privy-io…" at bounding box center [647, 248] width 631 height 181
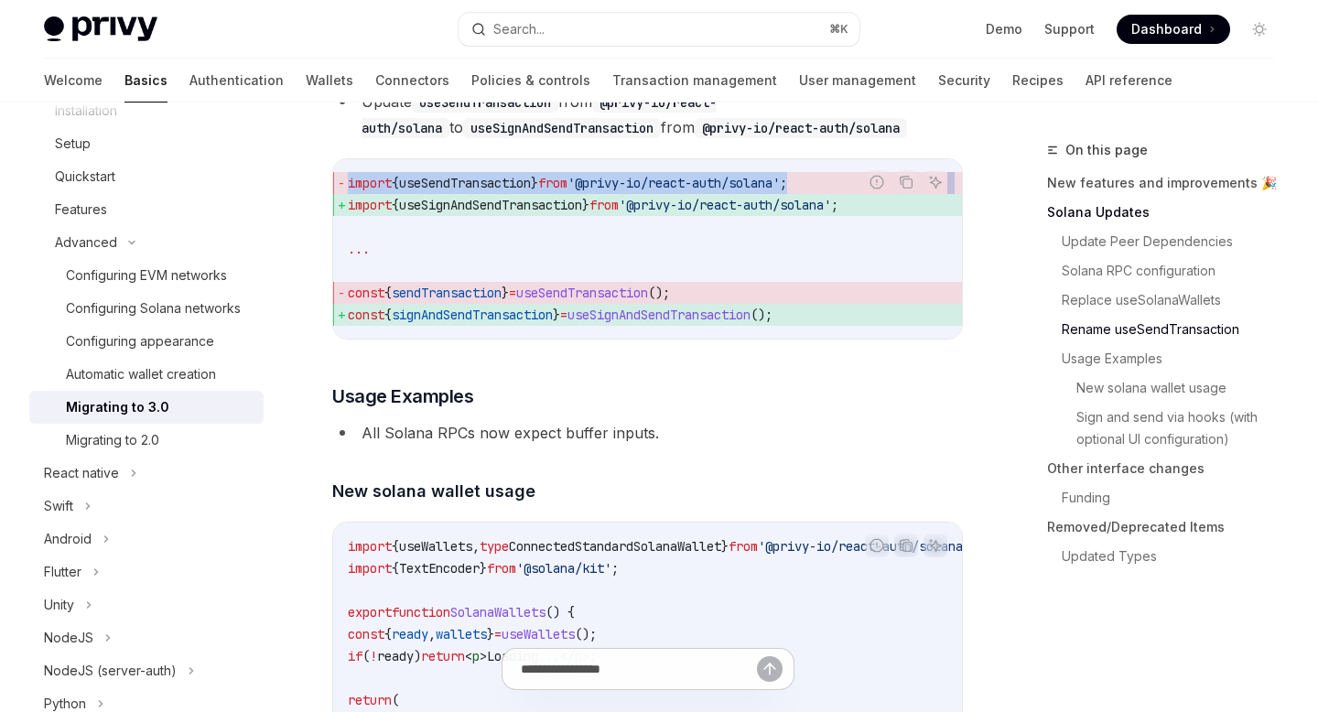
drag, startPoint x: 895, startPoint y: 246, endPoint x: 355, endPoint y: 252, distance: 540.2
click at [355, 216] on span "import { useSignAndSendTransaction } from '@privy-io/react-auth/solana' ;" at bounding box center [648, 205] width 600 height 22
copy span "mport { useSignAndSendTransaction } from '@privy-io/react-auth/solana' ;"
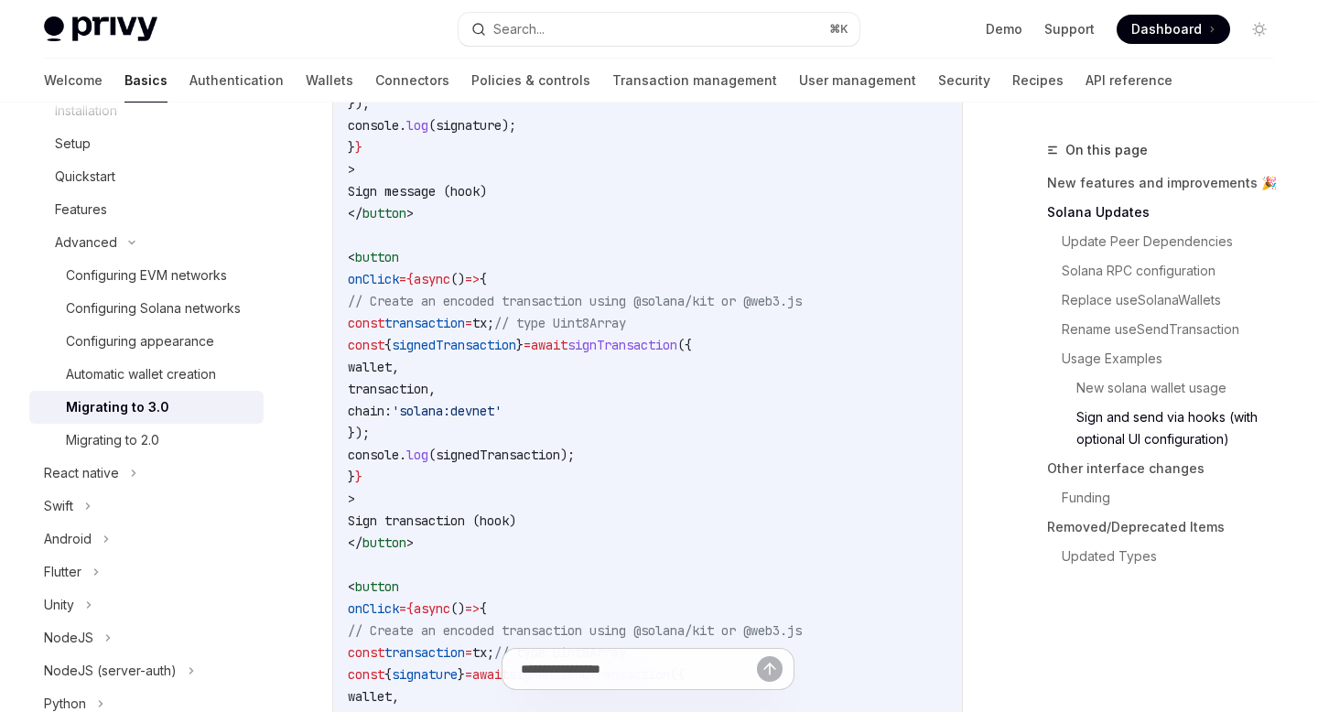
scroll to position [4619, 0]
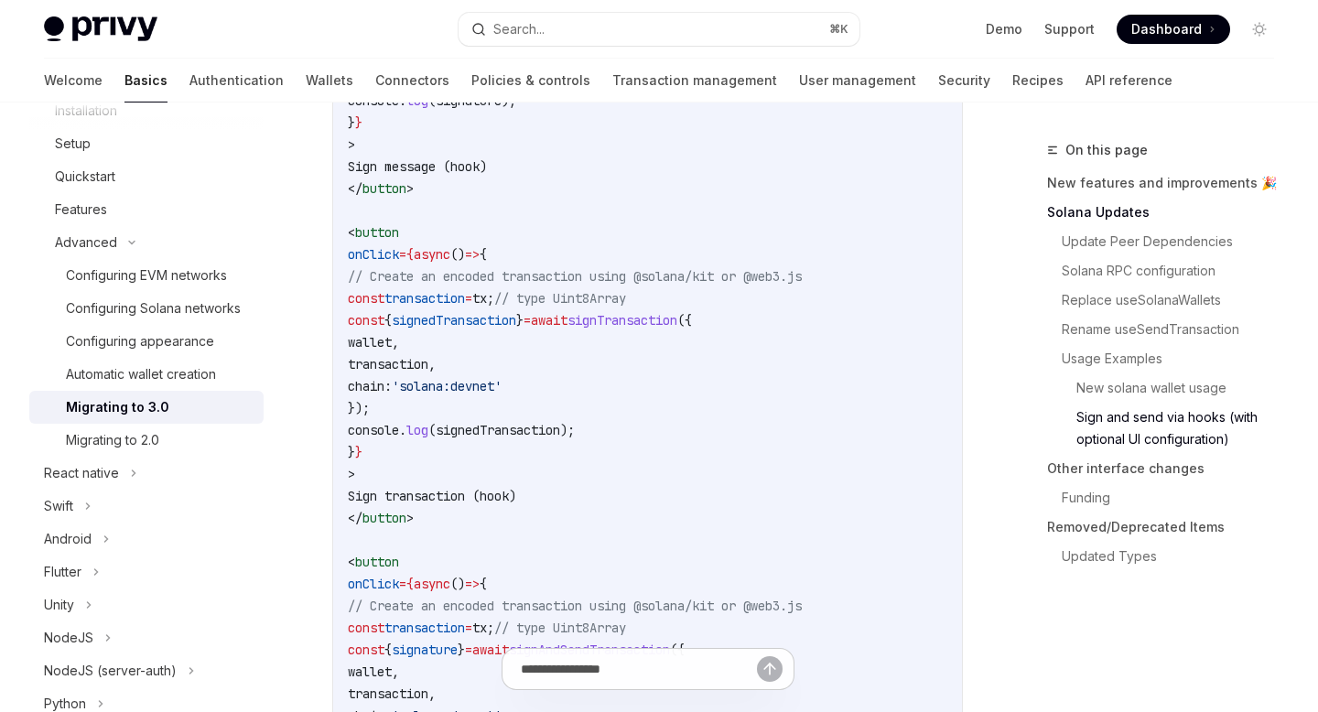
drag, startPoint x: 428, startPoint y: 377, endPoint x: 450, endPoint y: 464, distance: 89.7
click at [450, 464] on code "import { useWallets , useSignMessage , useSignTransaction , useSignAndSendTrans…" at bounding box center [648, 221] width 600 height 1406
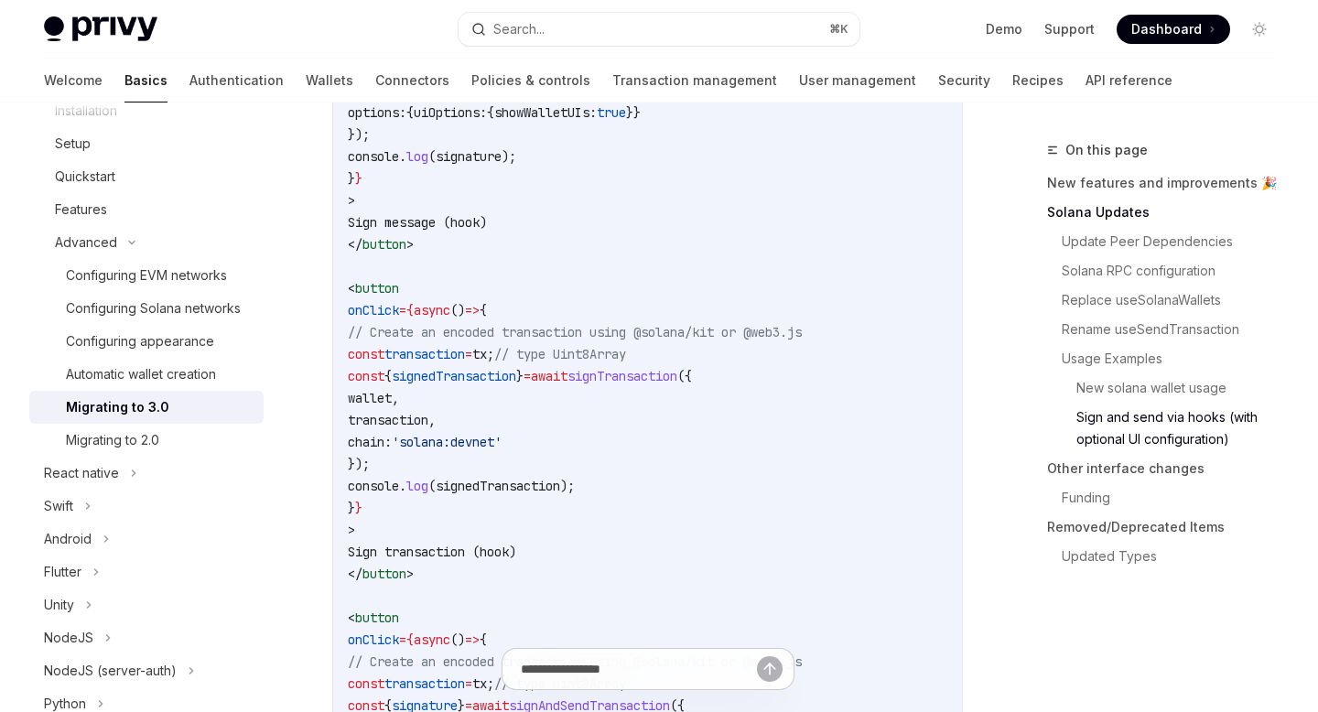
scroll to position [4582, 0]
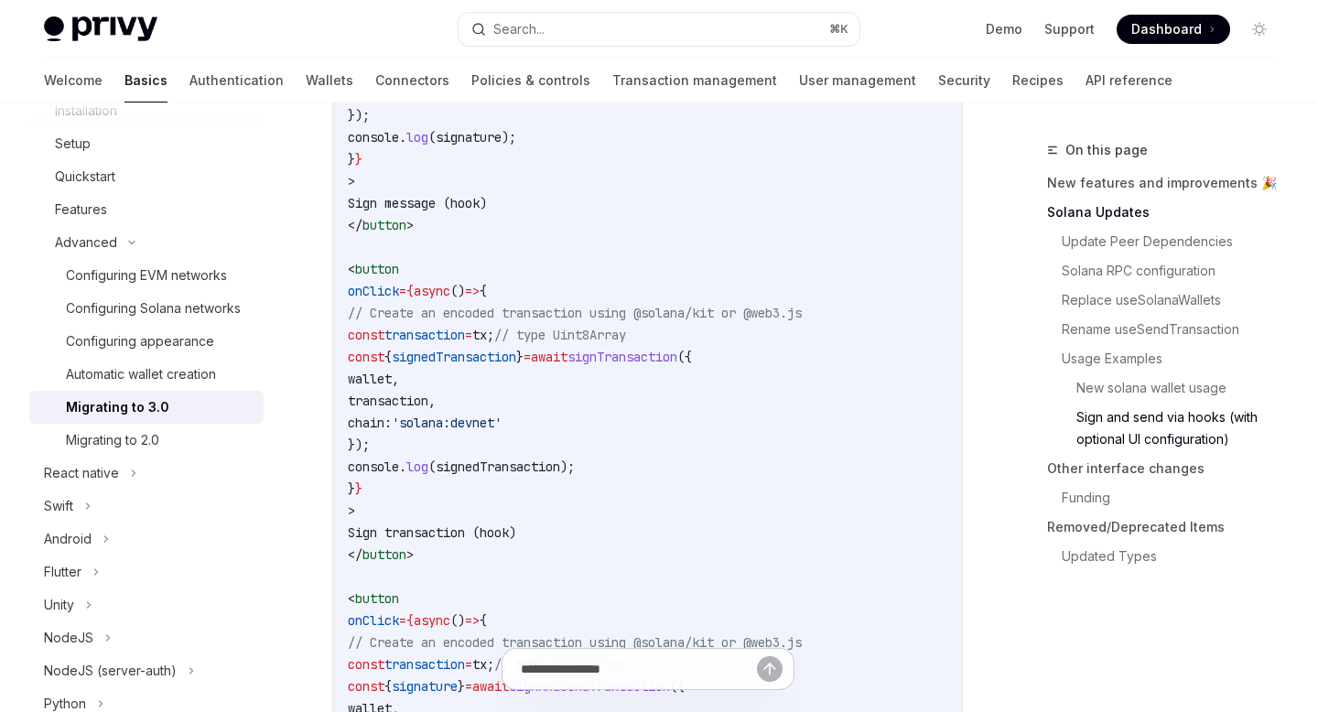
copy code "const { signedTransaction } = await signTransaction ({ wallet , transaction , c…"
drag, startPoint x: 424, startPoint y: 392, endPoint x: 670, endPoint y: 515, distance: 275.2
click at [670, 515] on code "import { useWallets , useSignMessage , useSignTransaction , useSignAndSendTrans…" at bounding box center [648, 258] width 600 height 1406
copy code "const transaction = tx ; // type Uint8Array const { signedTransaction } = await…"
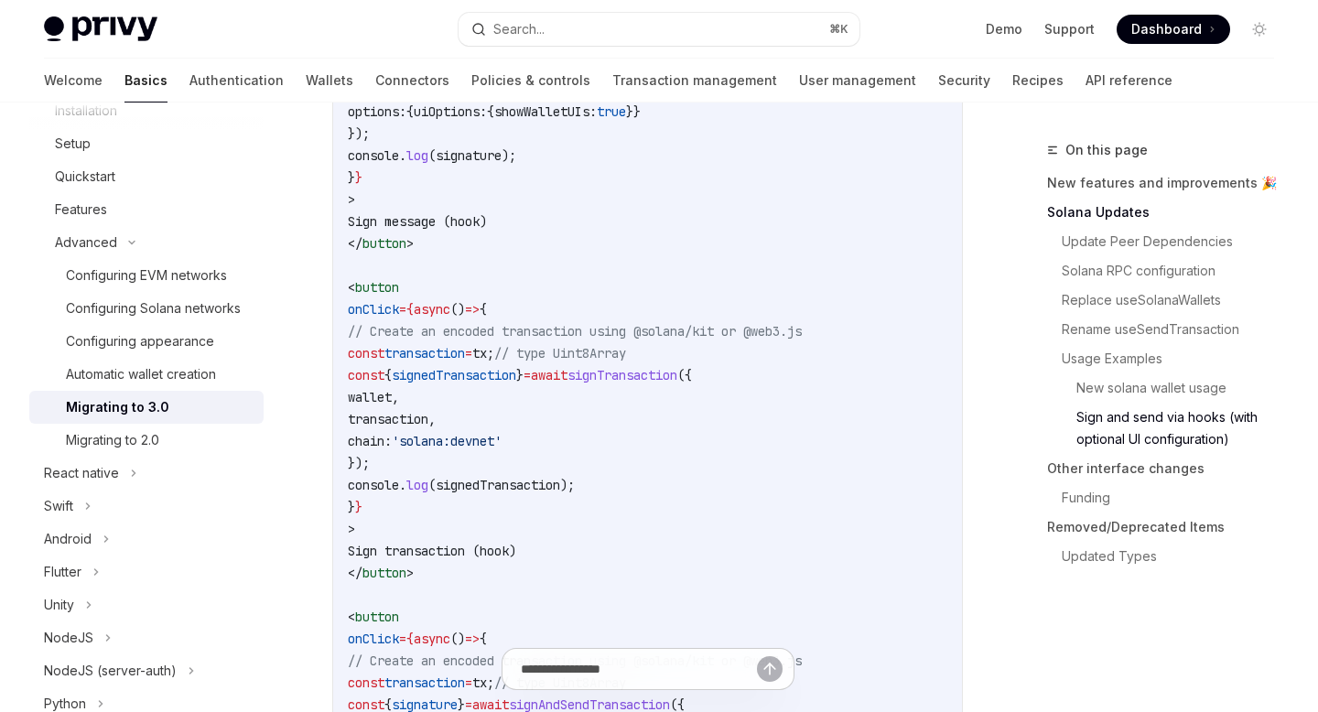
scroll to position [4561, 0]
click at [626, 364] on span "// type Uint8Array" at bounding box center [560, 356] width 132 height 16
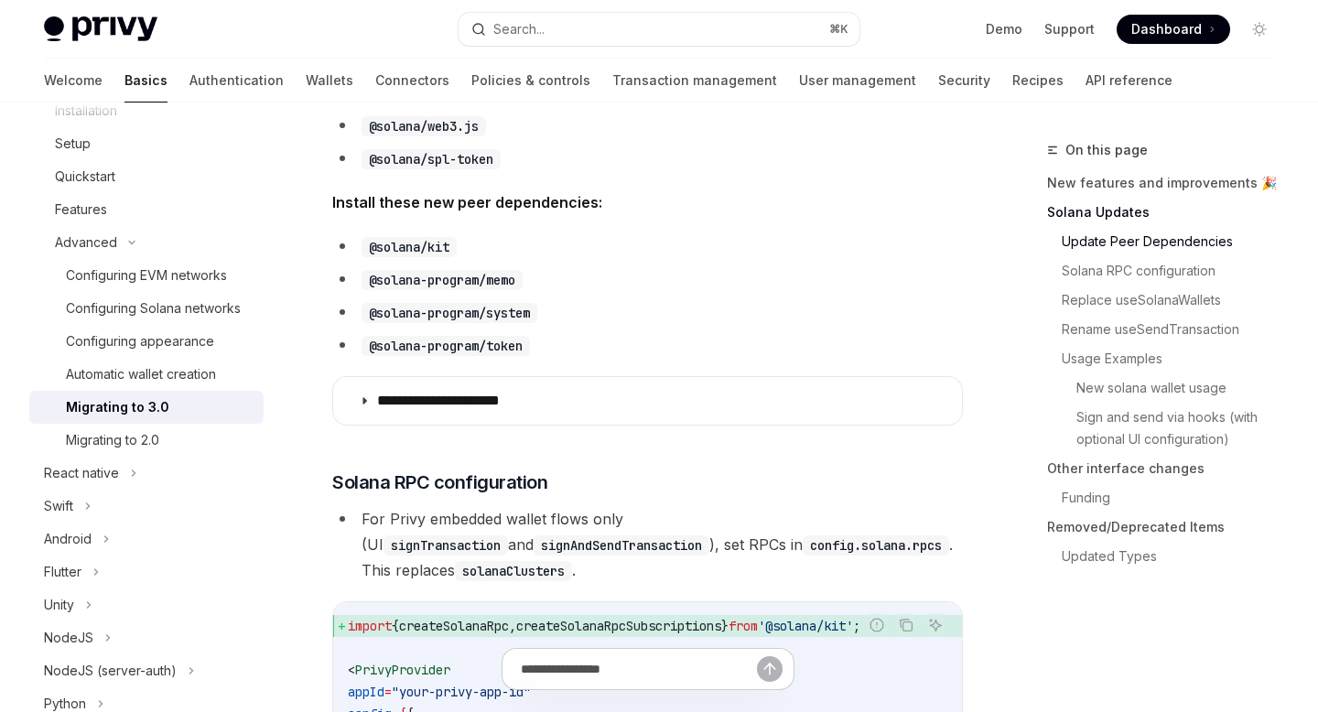
scroll to position [766, 0]
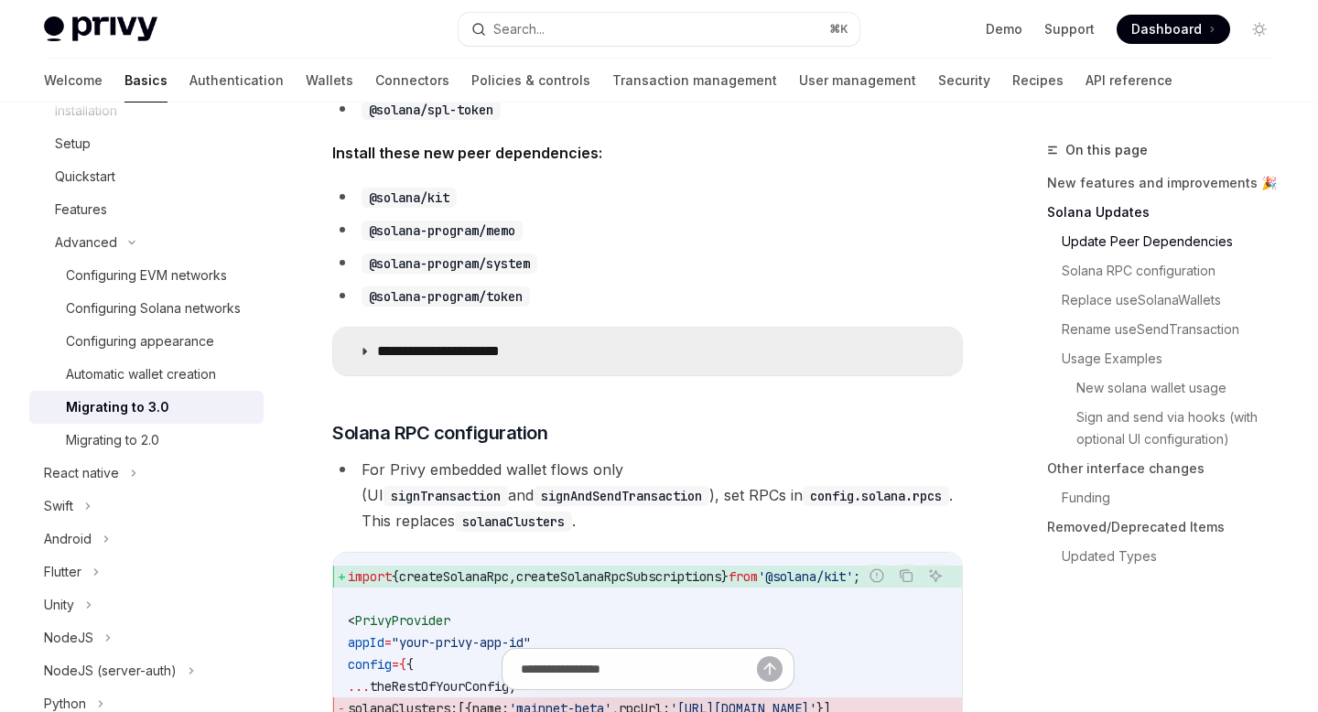
click at [367, 351] on icon at bounding box center [364, 351] width 11 height 11
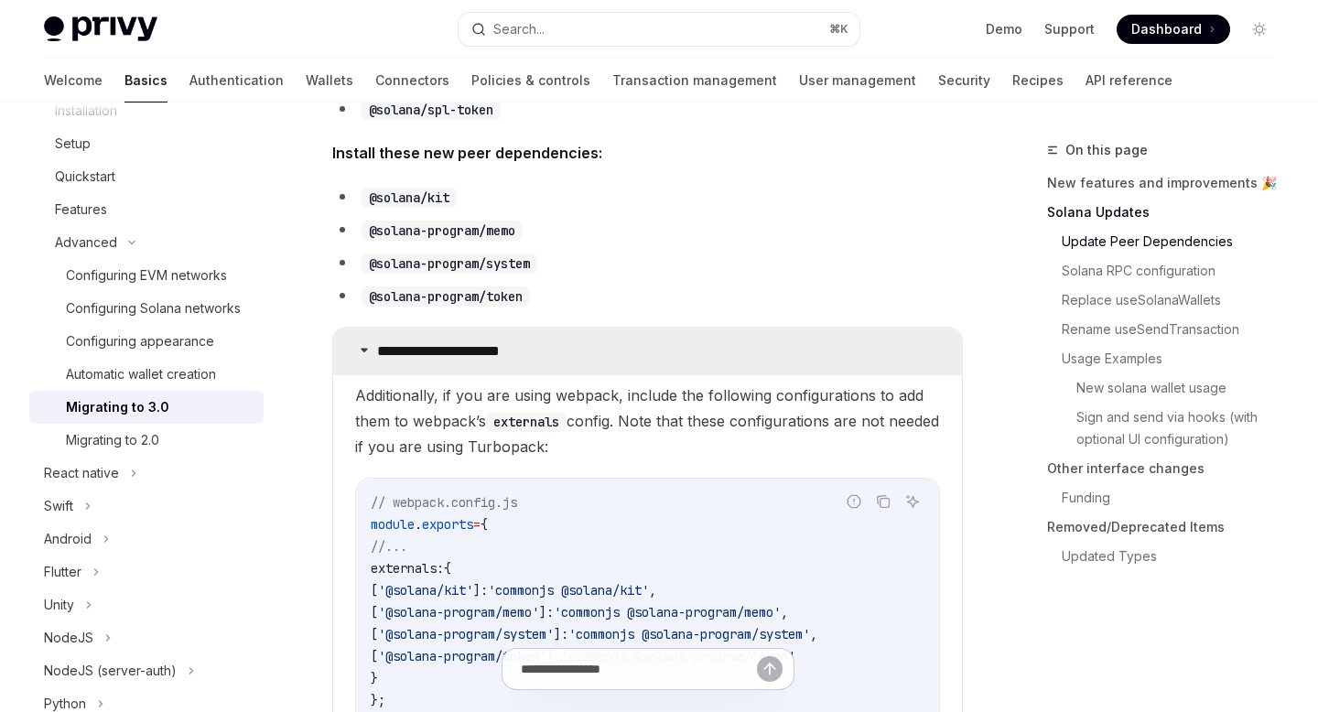
click at [367, 351] on icon at bounding box center [364, 349] width 11 height 11
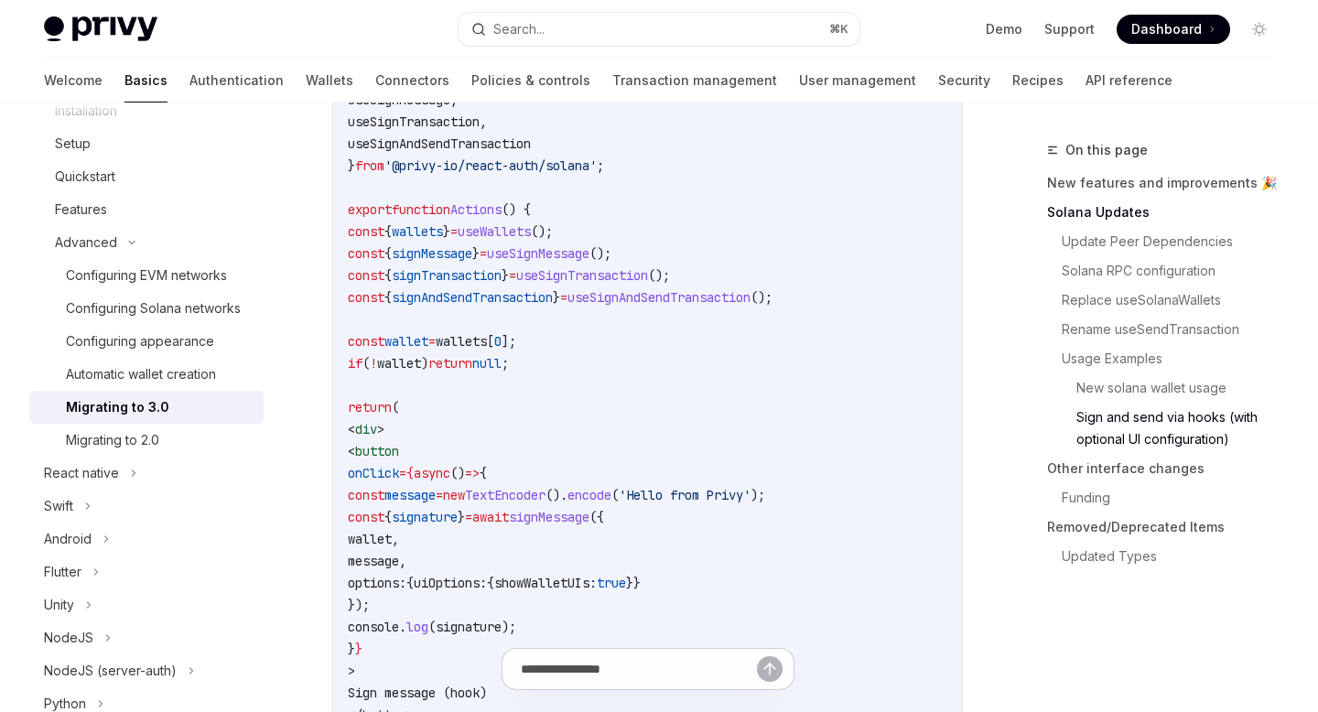
scroll to position [4118, 0]
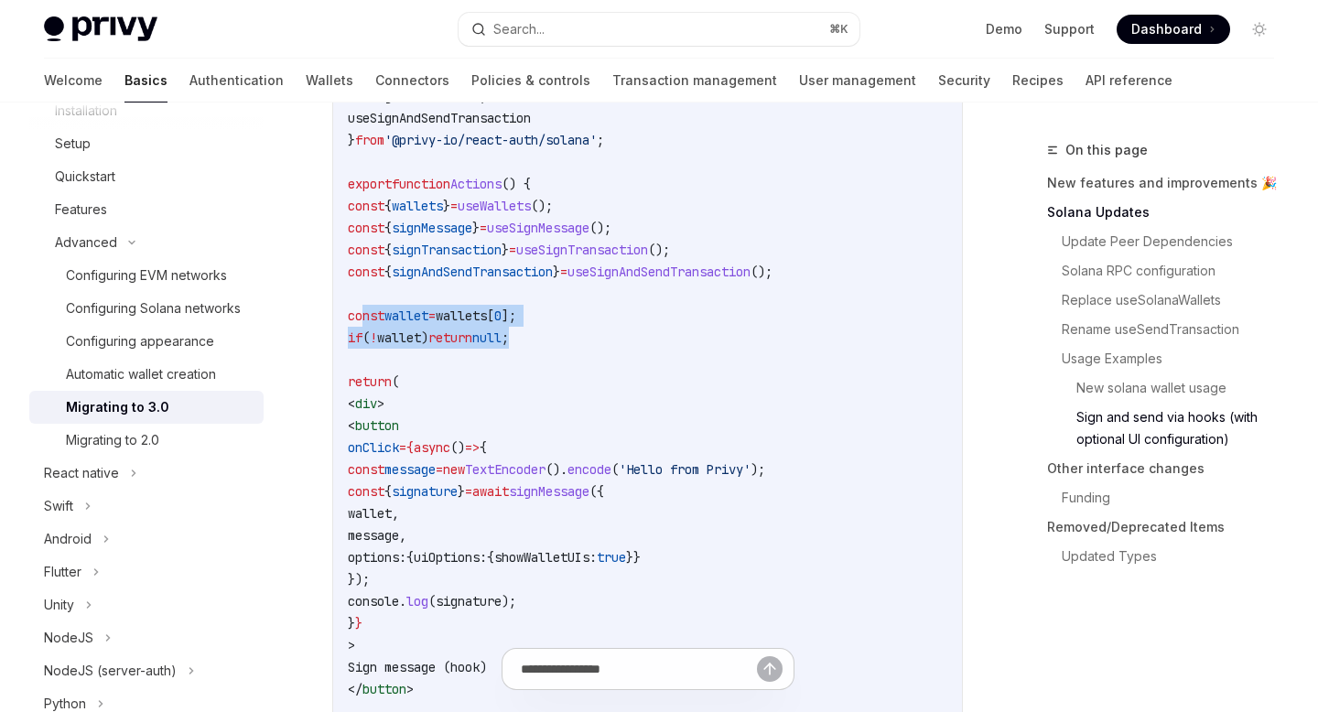
drag, startPoint x: 363, startPoint y: 372, endPoint x: 602, endPoint y: 399, distance: 240.5
click at [602, 399] on code "import { useWallets , useSignMessage , useSignTransaction , useSignAndSendTrans…" at bounding box center [648, 722] width 600 height 1406
click at [592, 369] on code "import { useWallets , useSignMessage , useSignTransaction , useSignAndSendTrans…" at bounding box center [648, 722] width 600 height 1406
click at [567, 399] on code "import { useWallets , useSignMessage , useSignTransaction , useSignAndSendTrans…" at bounding box center [648, 722] width 600 height 1406
drag, startPoint x: 572, startPoint y: 392, endPoint x: 341, endPoint y: 377, distance: 232.1
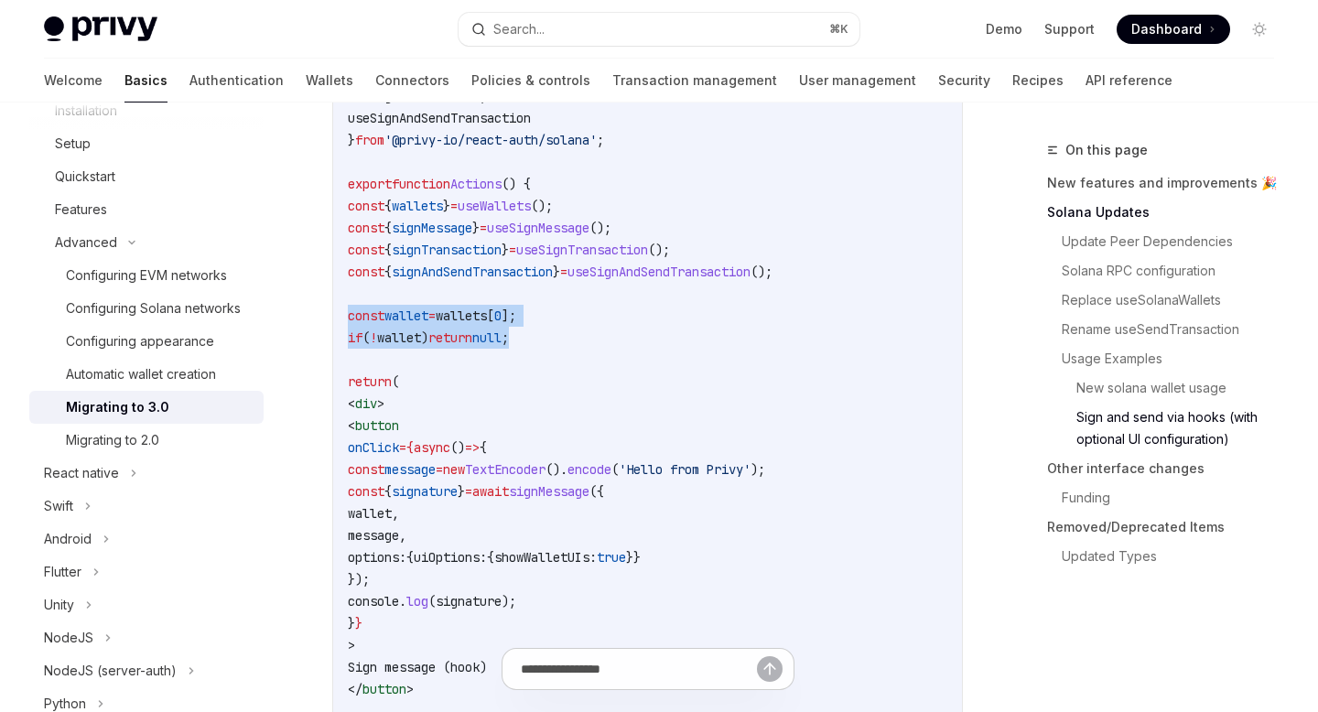
click at [341, 377] on div "import { useWallets , useSignMessage , useSignTransaction , useSignAndSendTrans…" at bounding box center [647, 722] width 629 height 1432
copy code "const wallet = wallets [ 0 ]; if ( ! wallet ) return null ;"
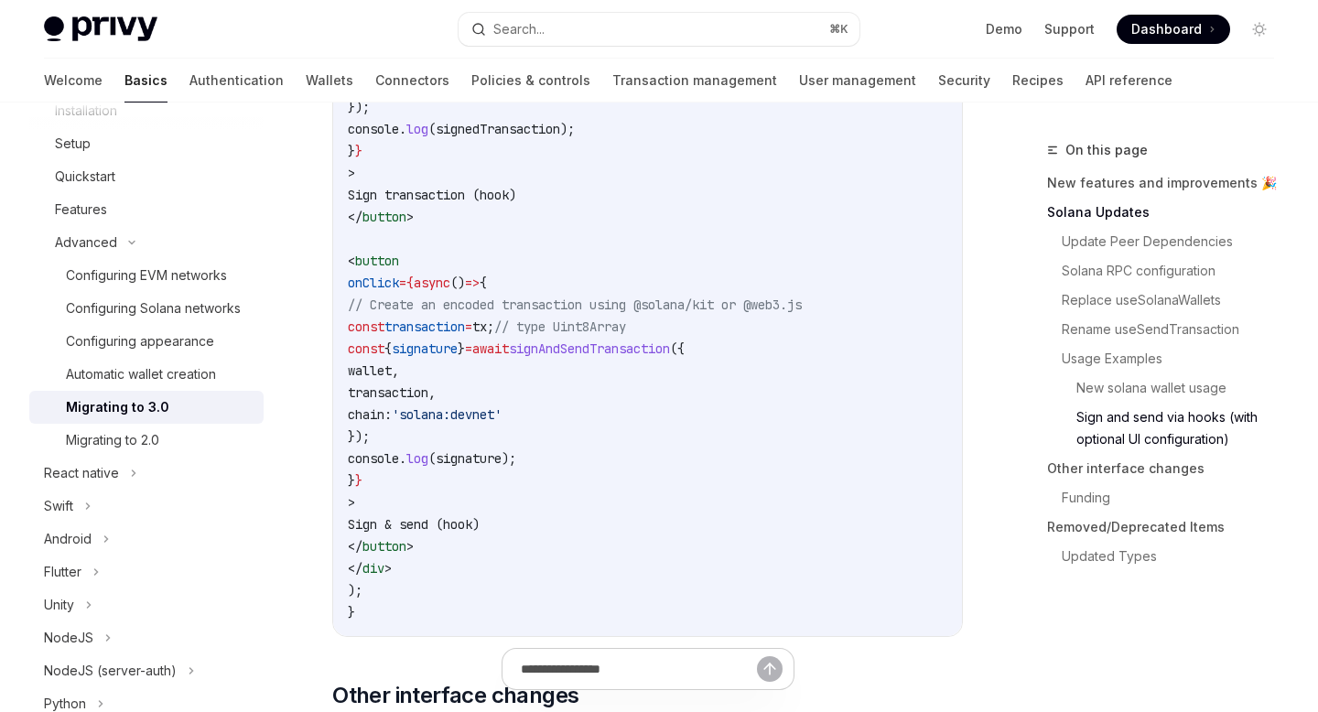
scroll to position [4927, 0]
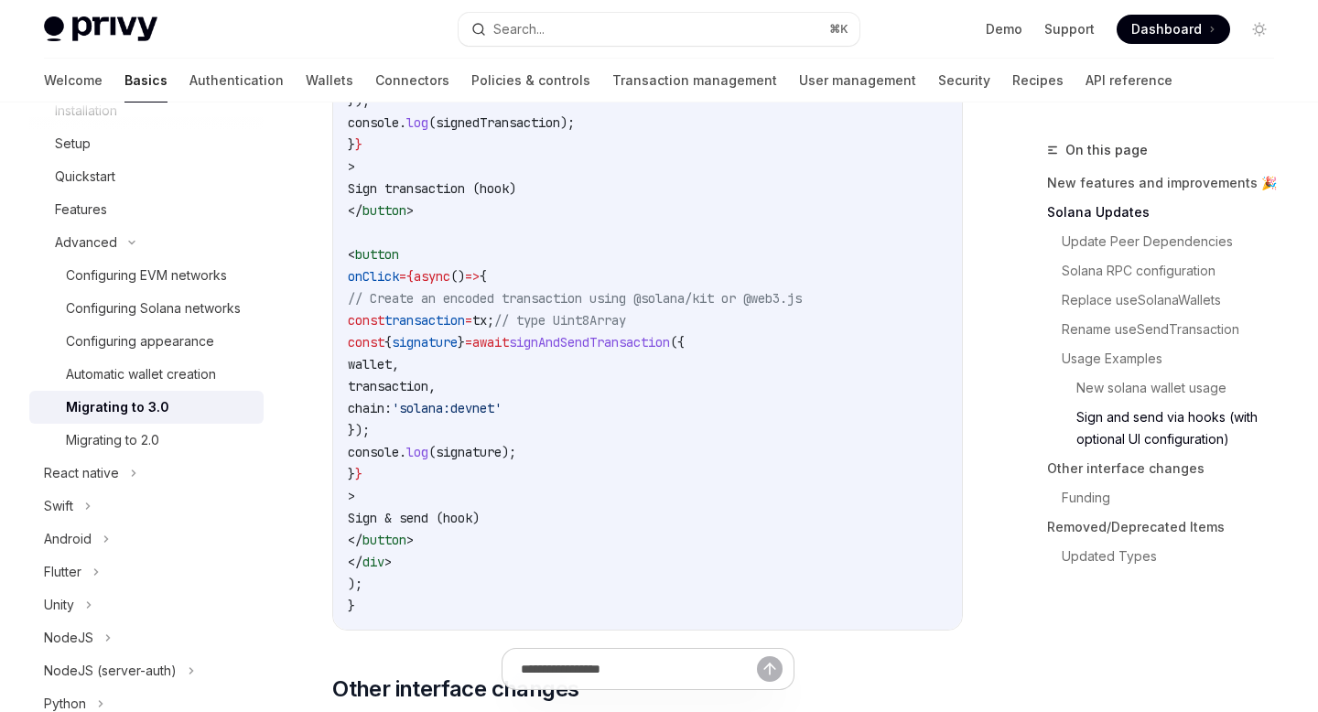
click at [670, 351] on span "signAndSendTransaction" at bounding box center [589, 342] width 161 height 16
click at [458, 351] on span "signature" at bounding box center [425, 342] width 66 height 16
